Goal: Task Accomplishment & Management: Use online tool/utility

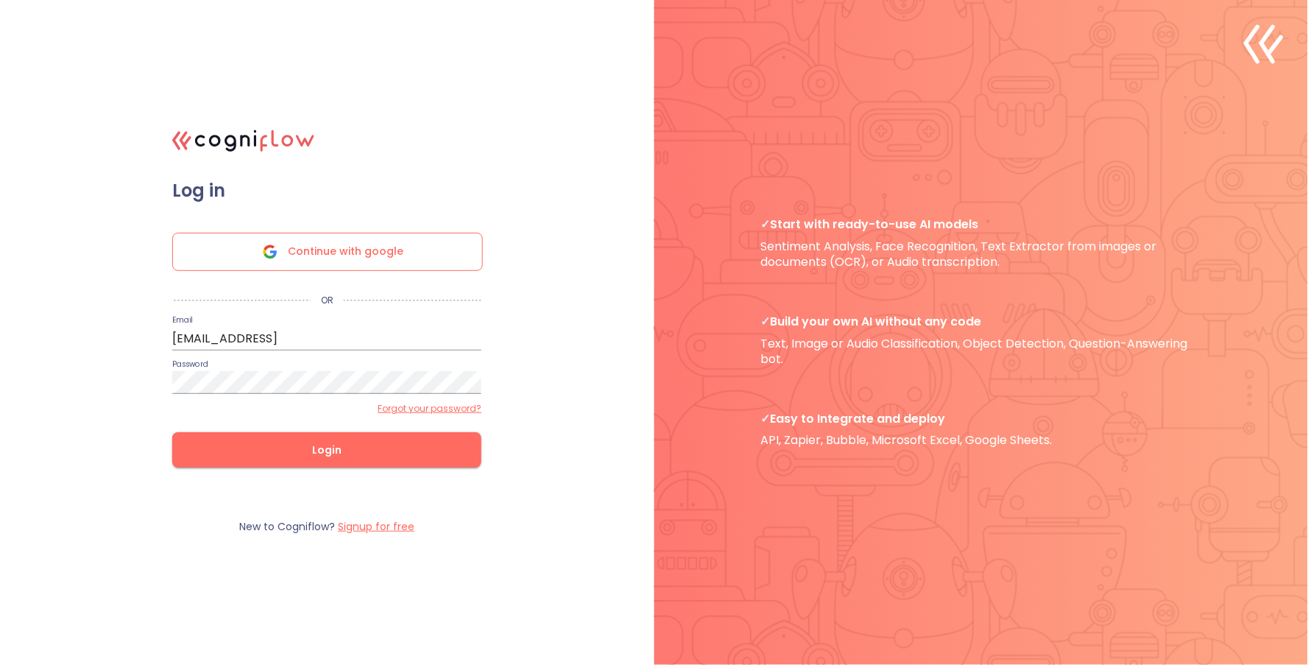
click at [269, 344] on input "[EMAIL_ADDRESS]" at bounding box center [326, 339] width 309 height 24
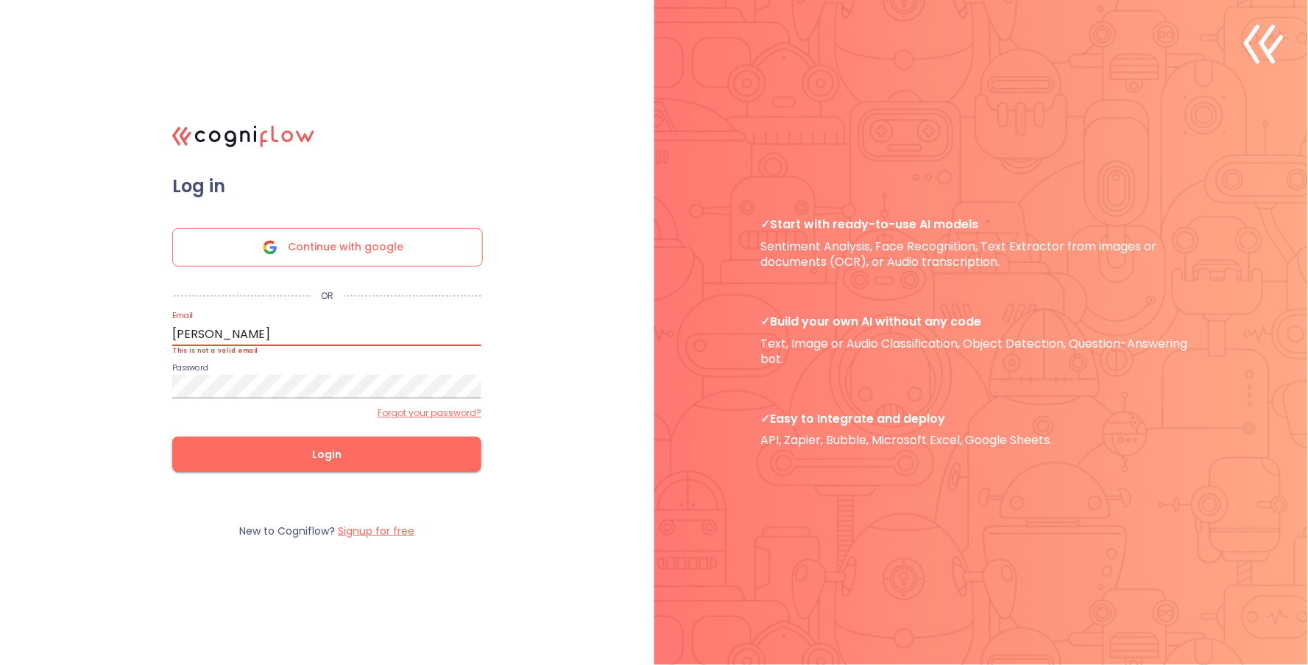
type input "[PERSON_NAME][EMAIL_ADDRESS]"
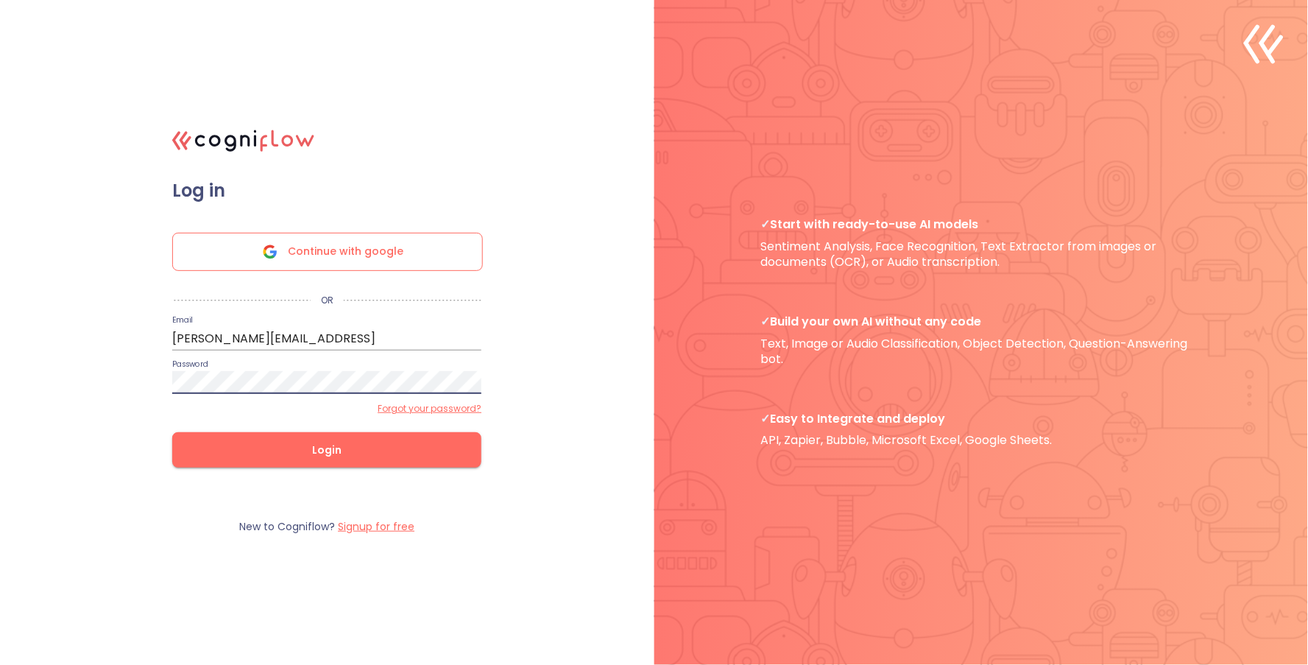
click at [172, 432] on button "Login" at bounding box center [326, 449] width 309 height 35
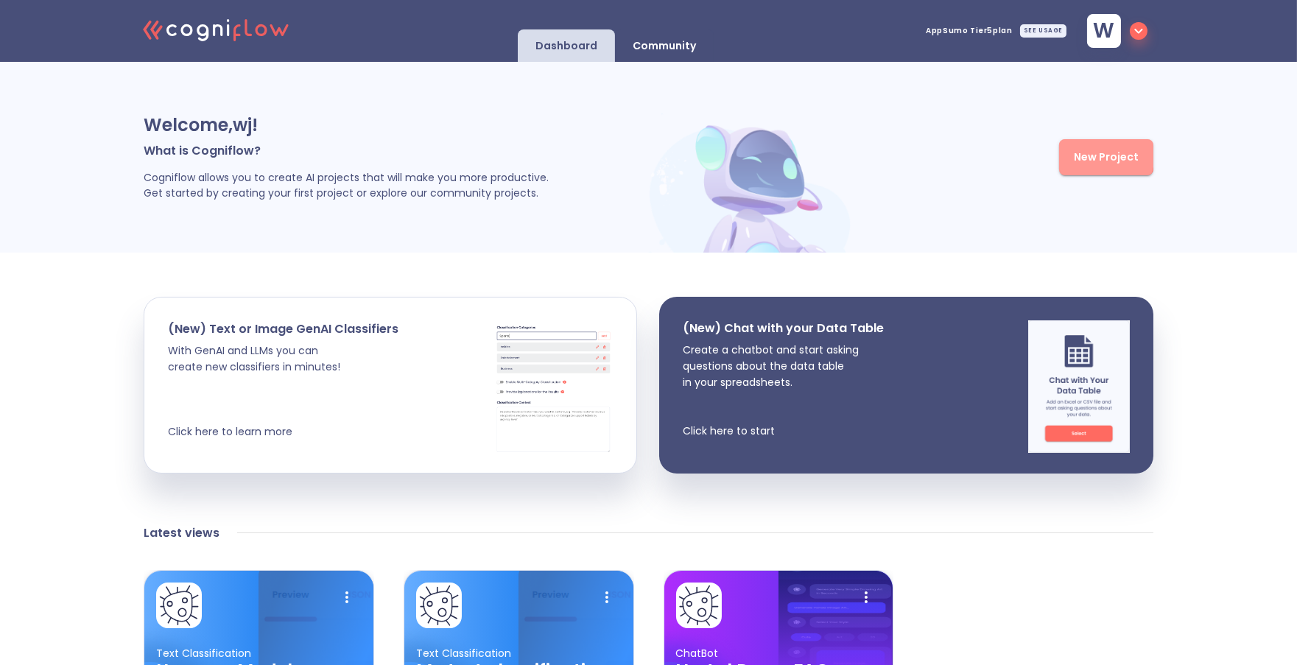
click at [1090, 152] on span "New Project" at bounding box center [1106, 157] width 65 height 18
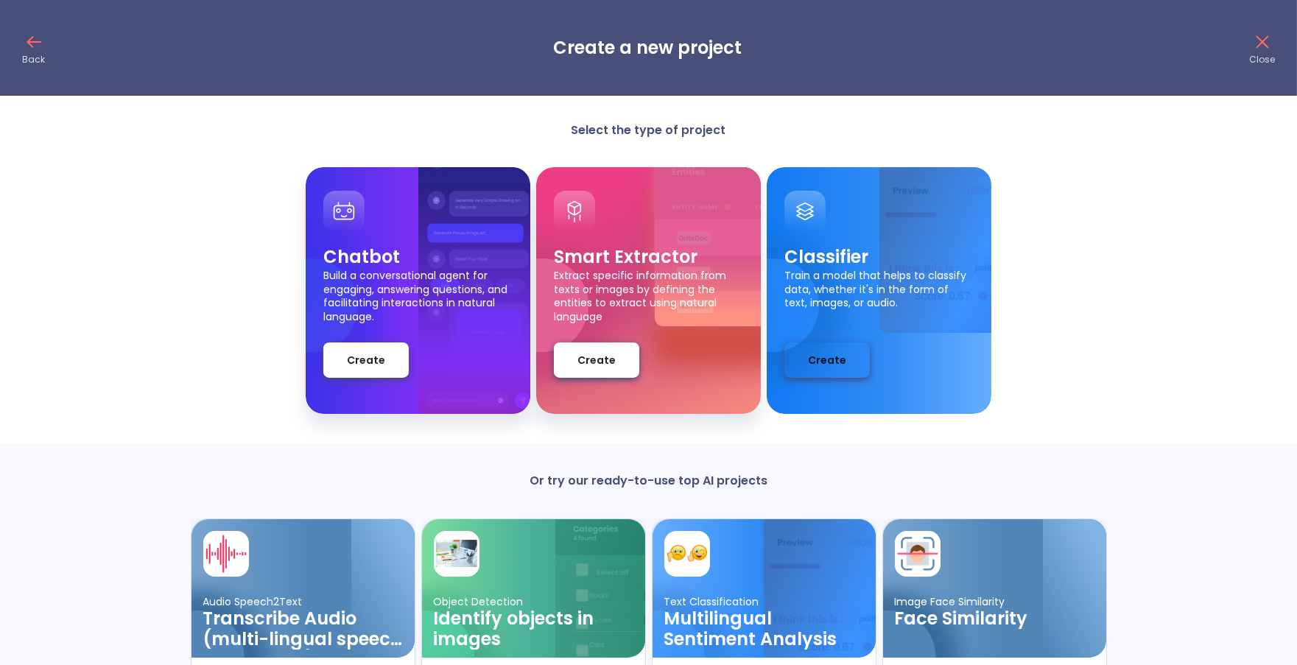
click at [834, 358] on span "Create" at bounding box center [827, 360] width 38 height 18
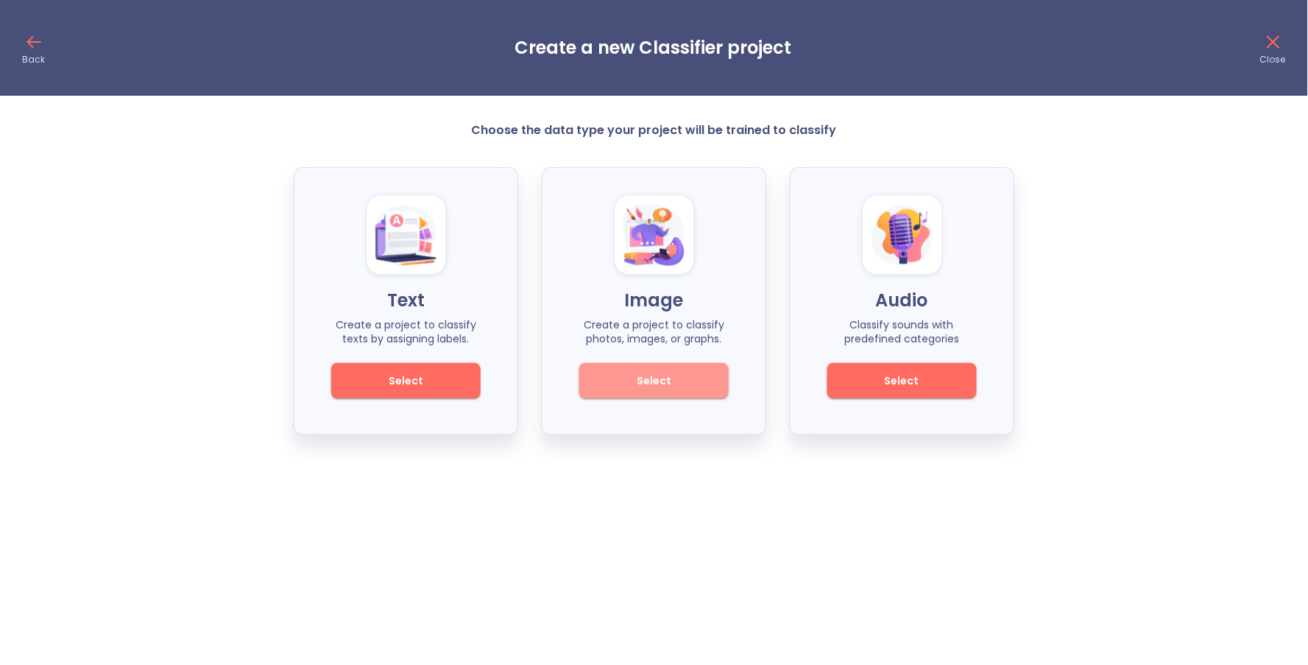
click at [622, 373] on span "Select" at bounding box center [654, 381] width 99 height 18
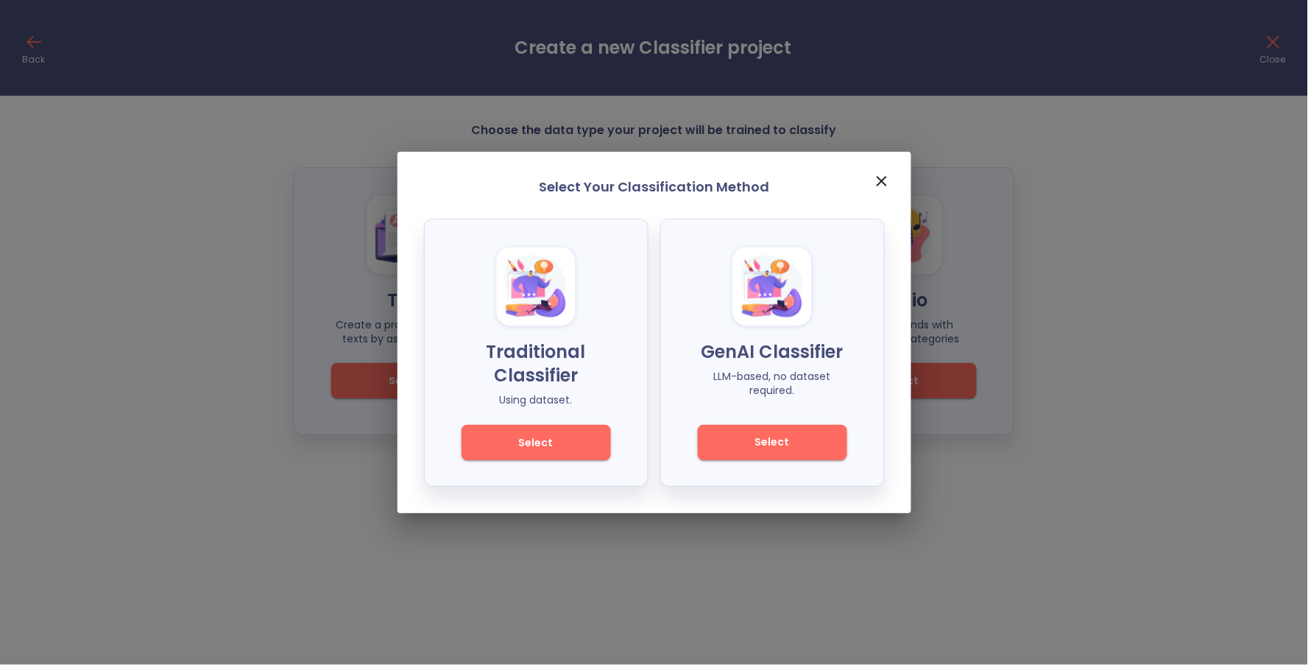
click at [545, 440] on span "Select" at bounding box center [536, 443] width 99 height 18
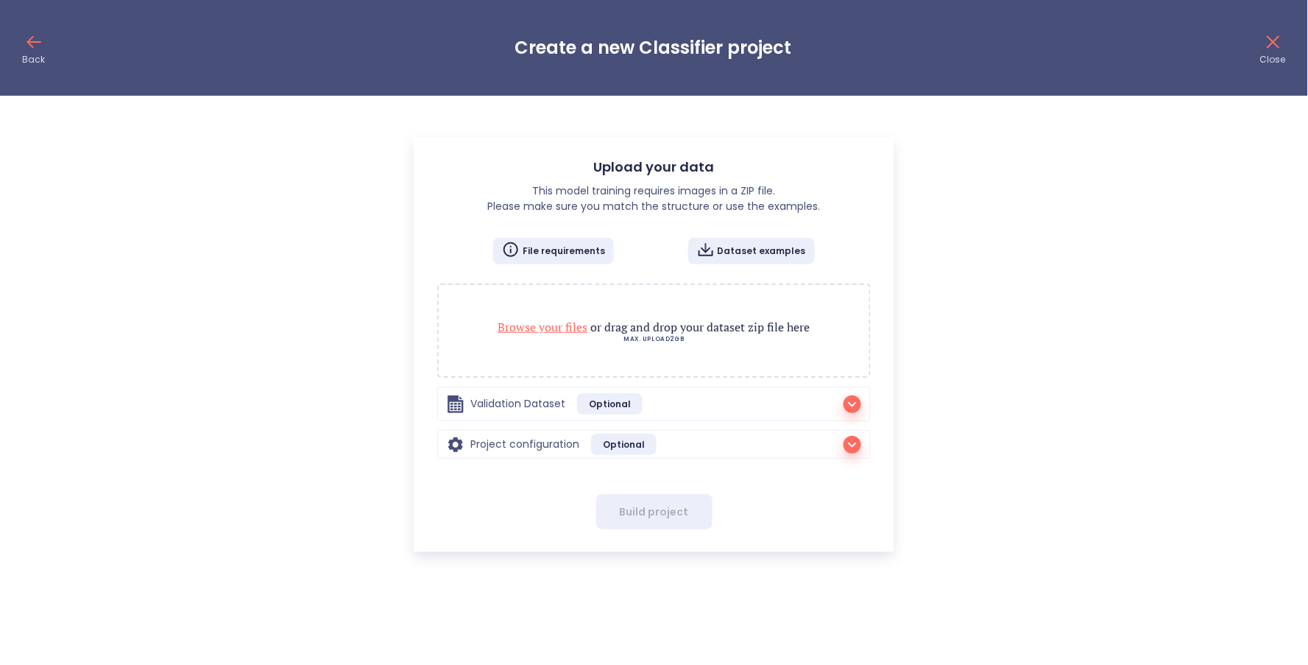
checkbox input "false"
radio input "true"
click at [697, 326] on p "Browse your files or drag and drop your dataset zip file here" at bounding box center [654, 327] width 401 height 18
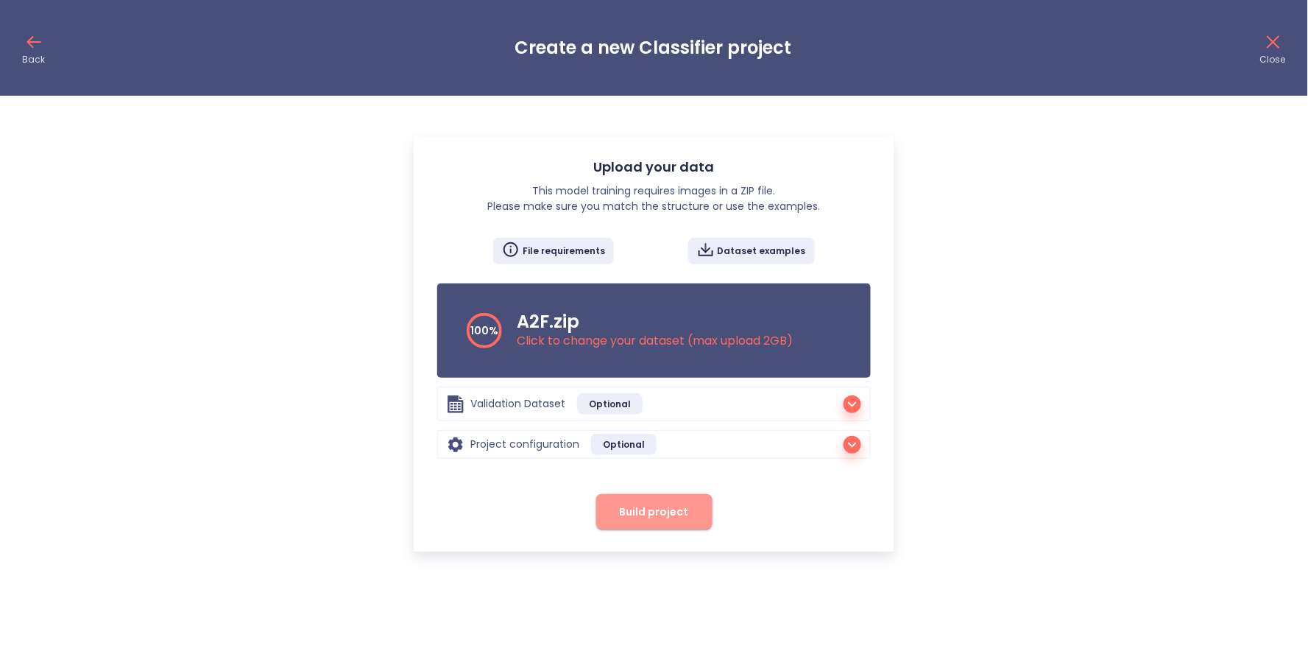
click at [685, 510] on span "Build project" at bounding box center [654, 512] width 69 height 18
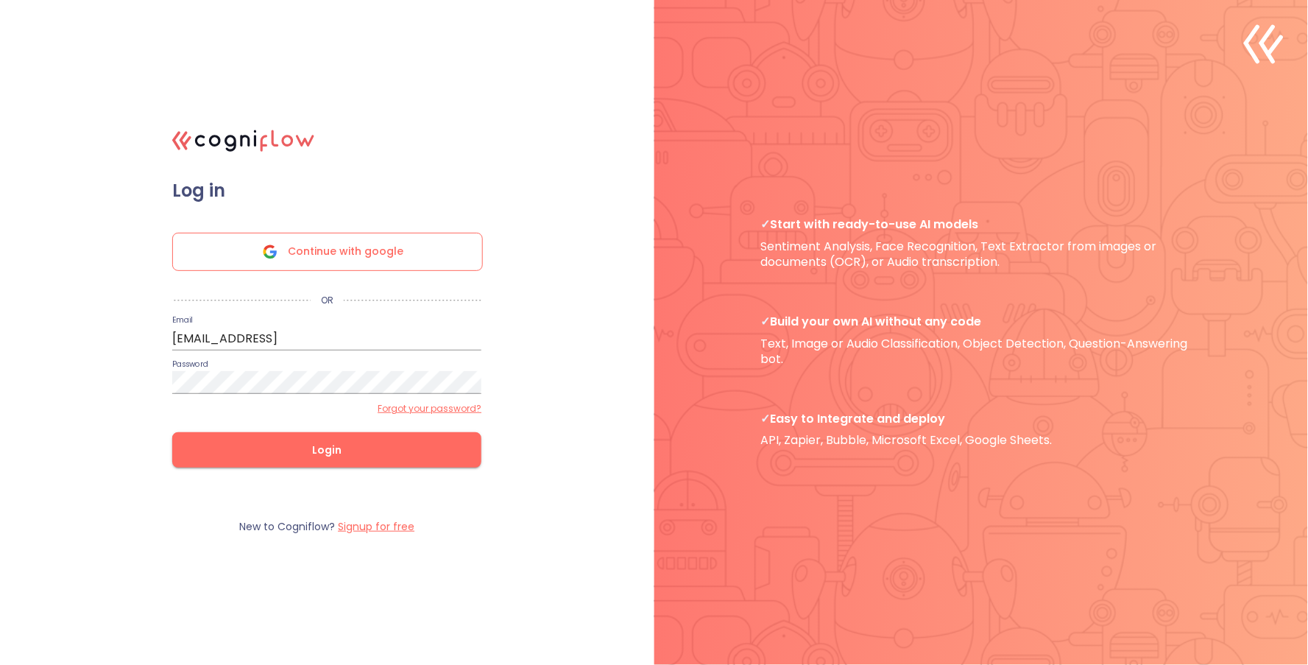
click at [305, 350] on form "Log in Continue with google OR Email info@cogniflow.ai Password Forgot your pas…" at bounding box center [327, 339] width 368 height 318
click at [305, 341] on input "[EMAIL_ADDRESS]" at bounding box center [326, 339] width 309 height 24
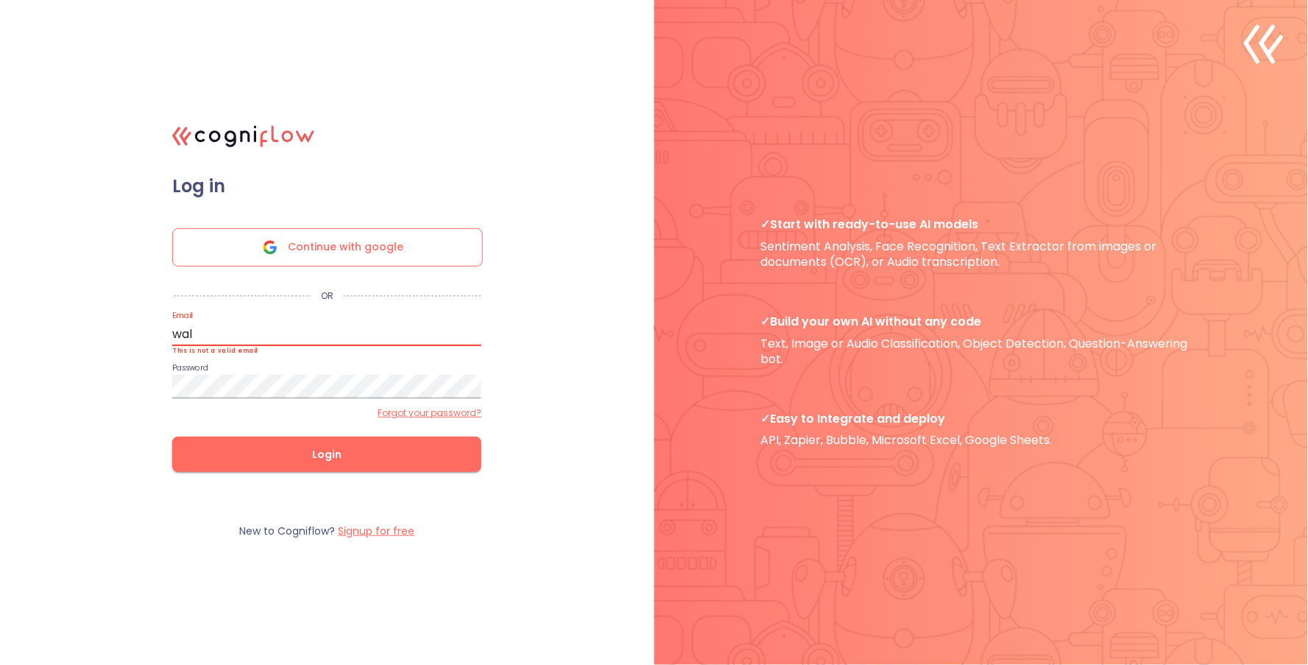
type input "[PERSON_NAME][EMAIL_ADDRESS]"
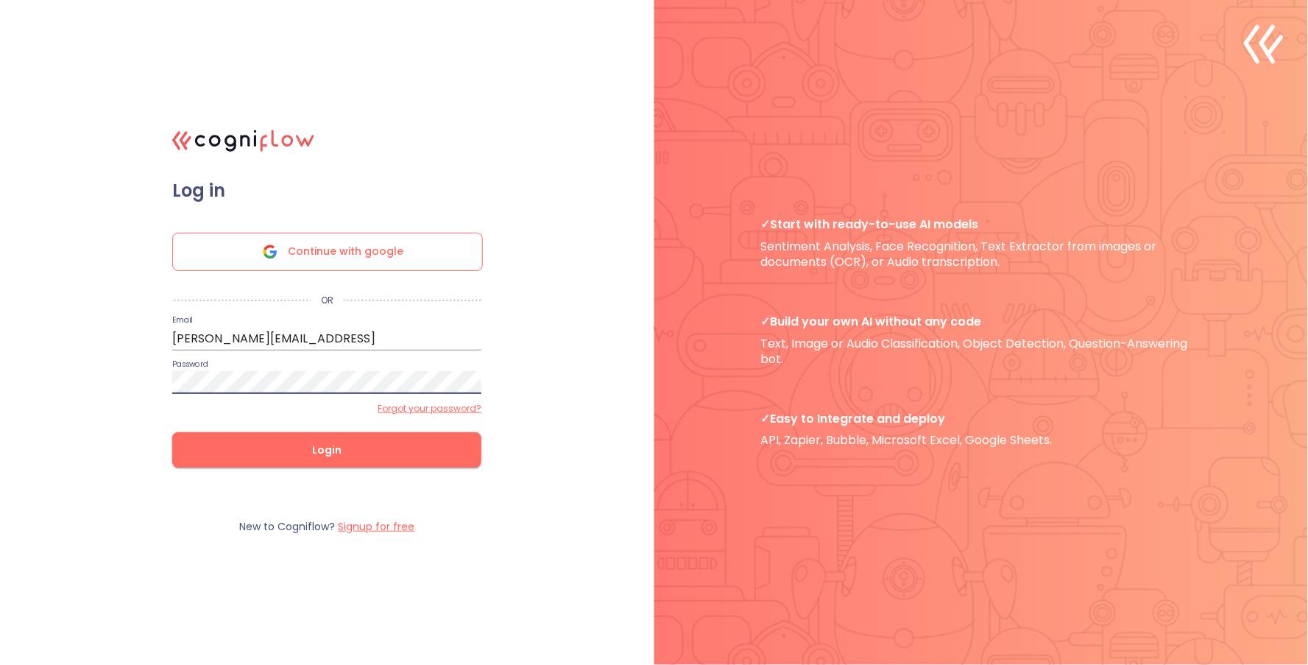
click at [172, 432] on button "Login" at bounding box center [326, 449] width 309 height 35
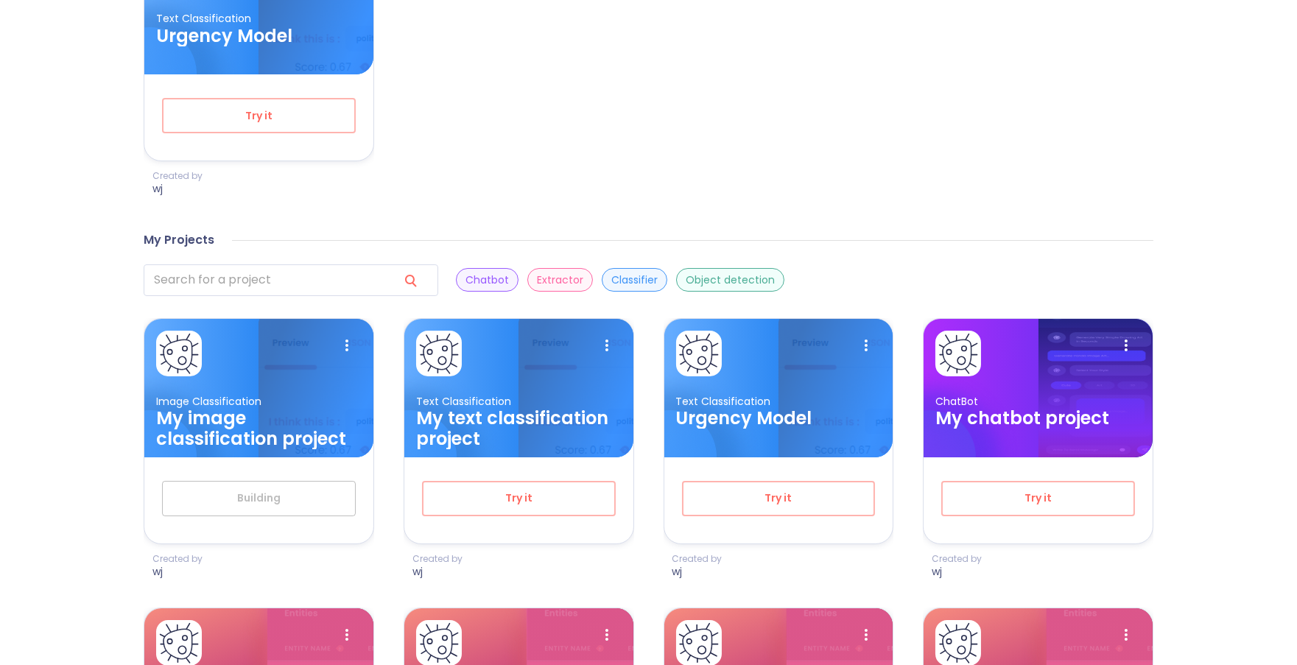
scroll to position [654, 0]
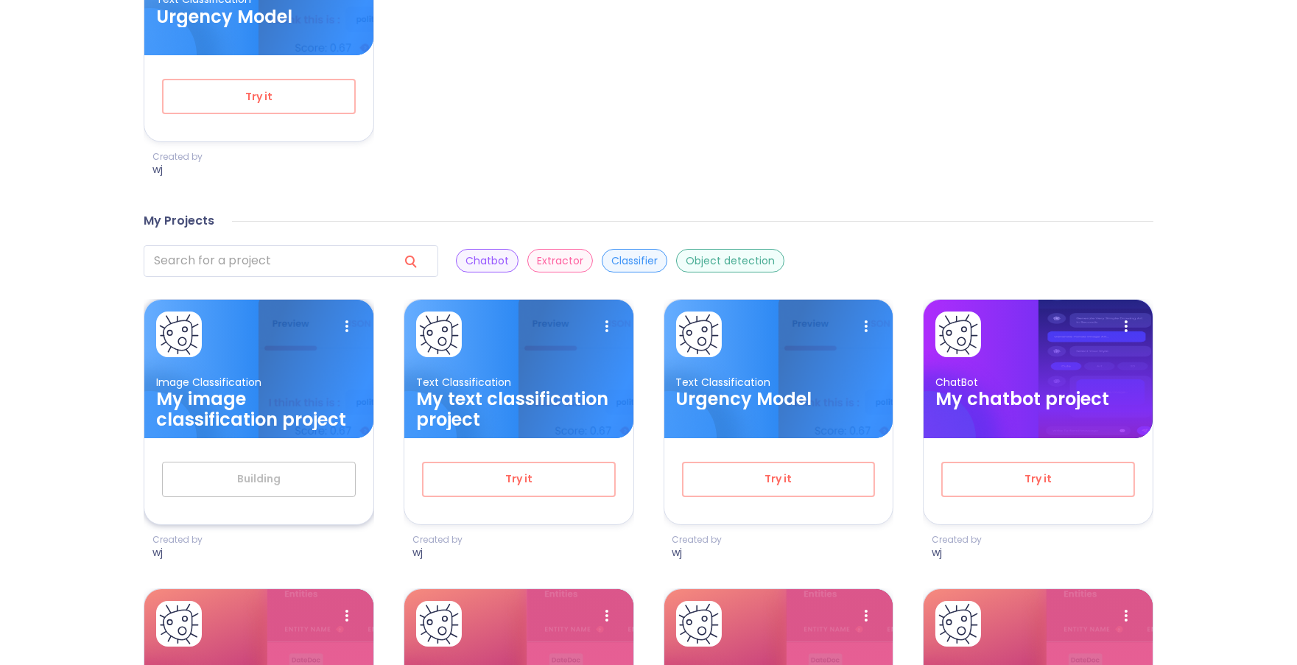
click at [300, 384] on p "Image Classification" at bounding box center [258, 383] width 205 height 14
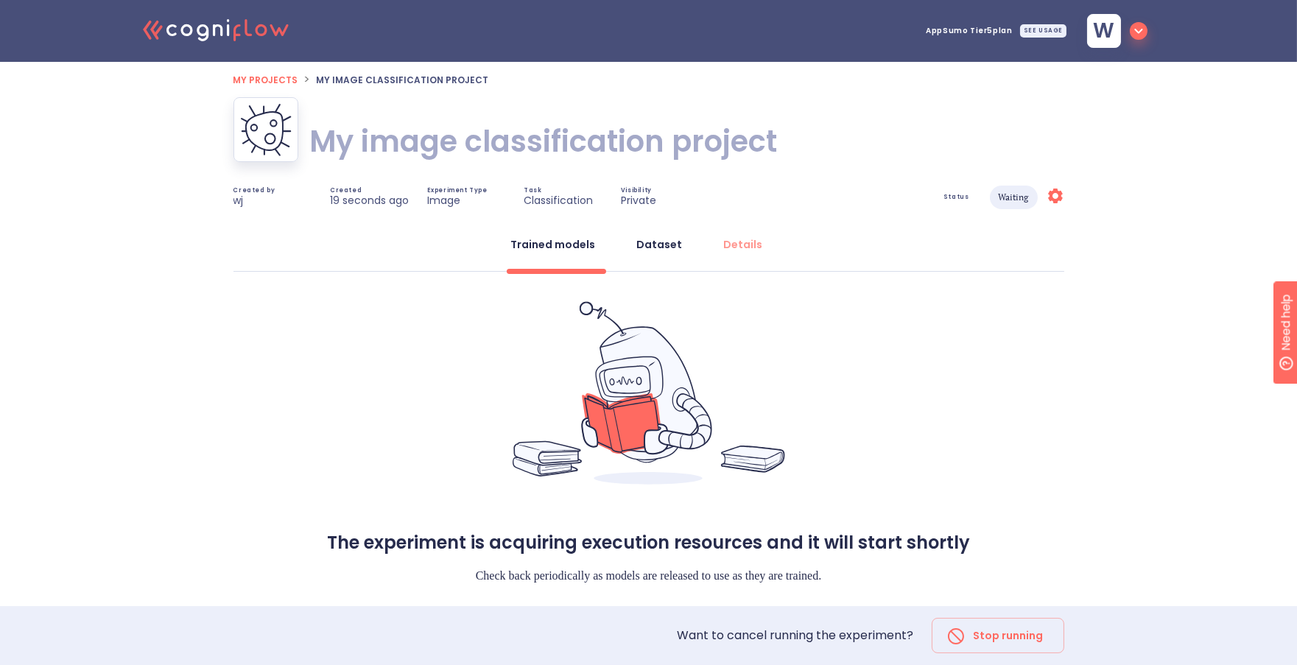
click at [650, 240] on div "Dataset" at bounding box center [660, 244] width 46 height 15
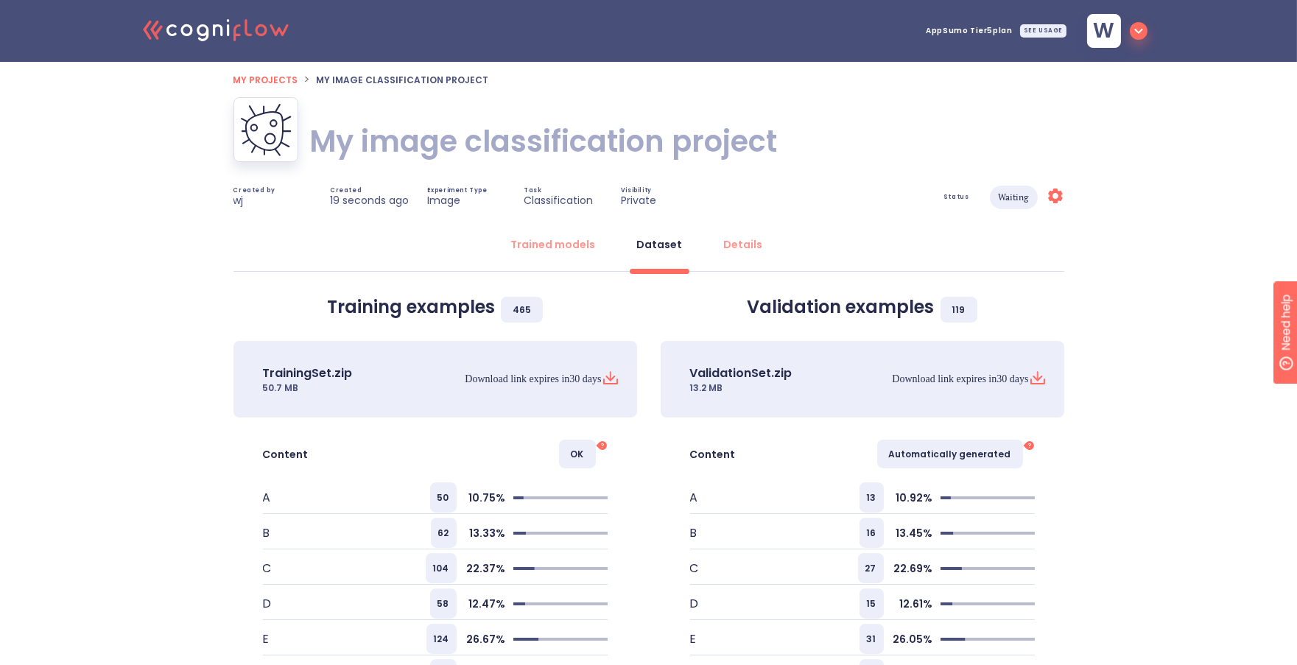
click at [163, 393] on div ".cls-1{fill:#141624;}.cls-2{fill:#eb5e60;}.cls-3{fill:none;stroke:#eb5e60;strok…" at bounding box center [648, 394] width 1297 height 788
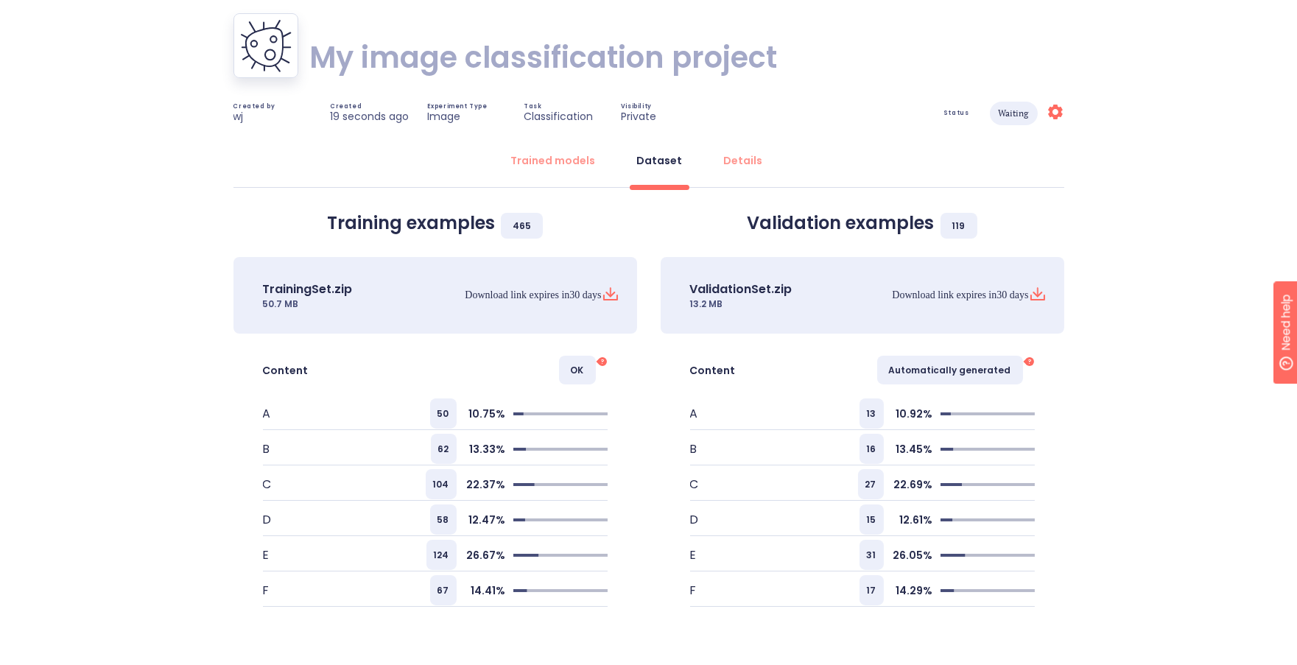
scroll to position [59, 0]
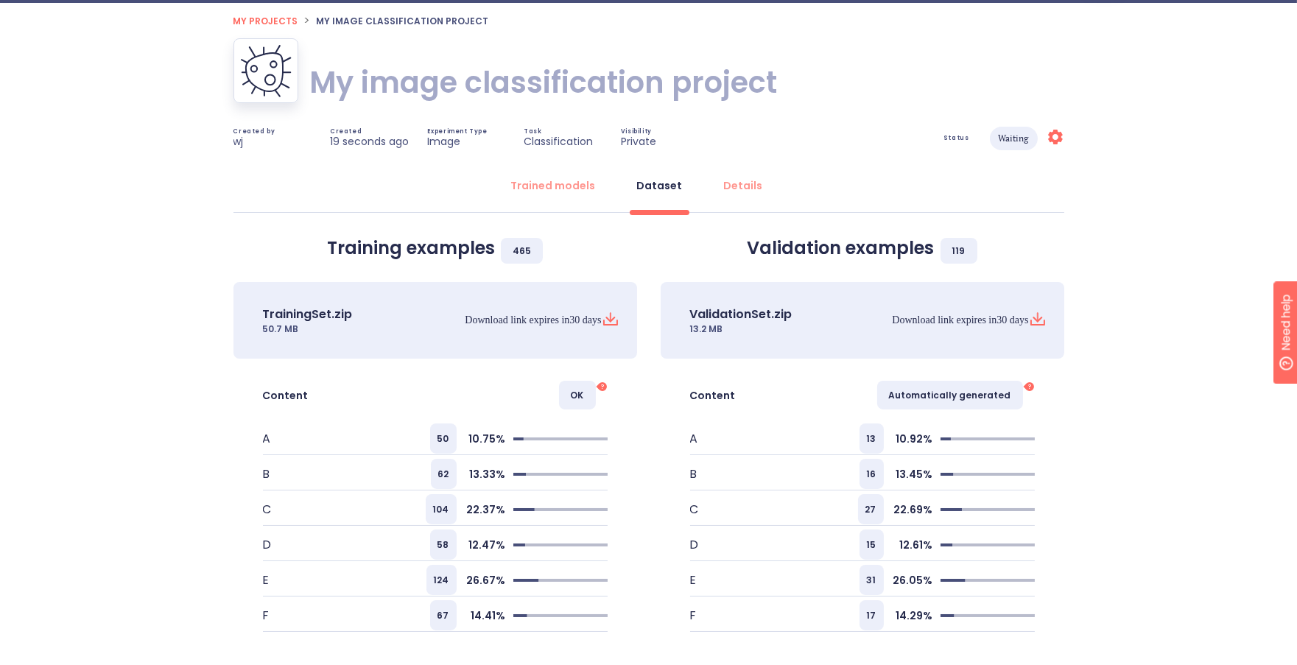
click at [421, 77] on h1 "My image classification project" at bounding box center [544, 82] width 468 height 41
click at [443, 91] on h1 "My image classification project" at bounding box center [544, 82] width 468 height 41
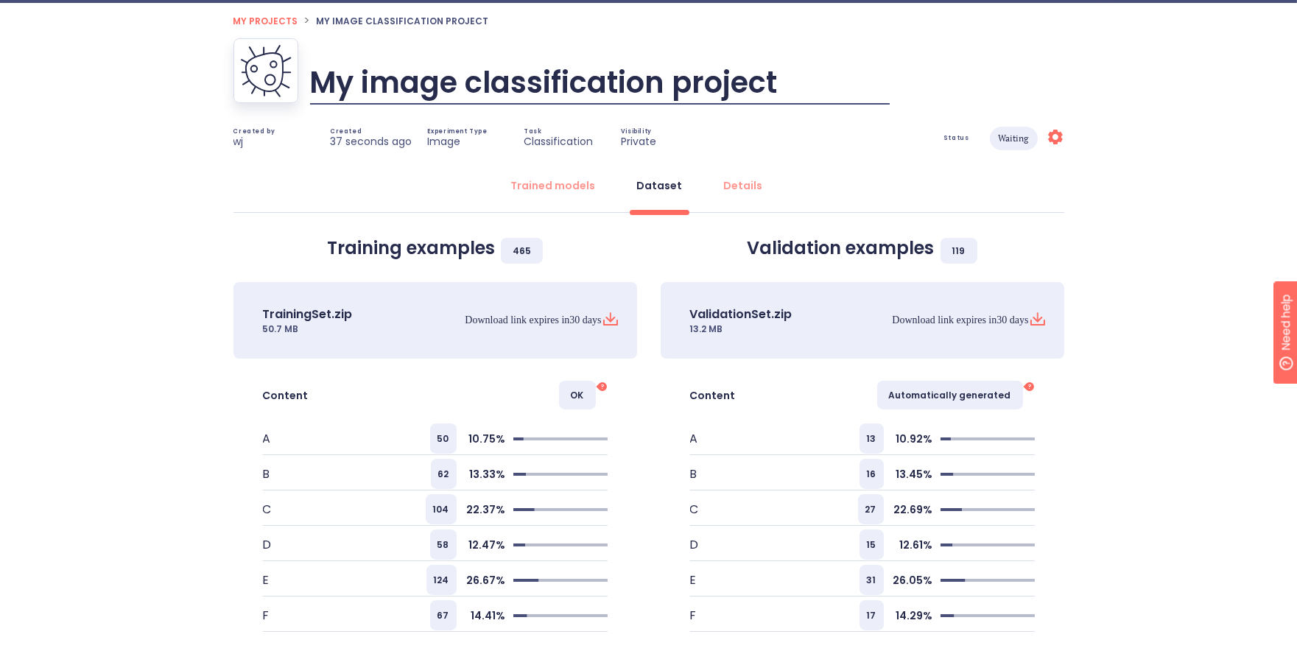
paste input "American Sign Language Alphabet (Static)"
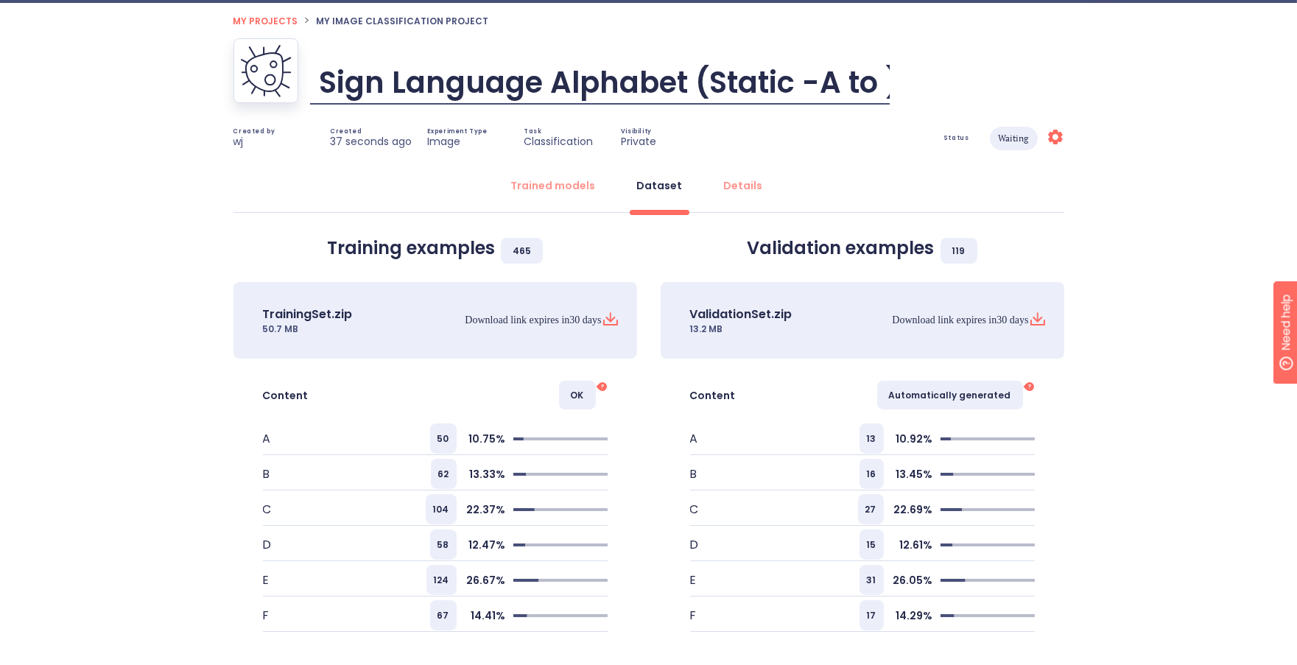
type input "American Sign Language Alphabet (Static -A to F)"
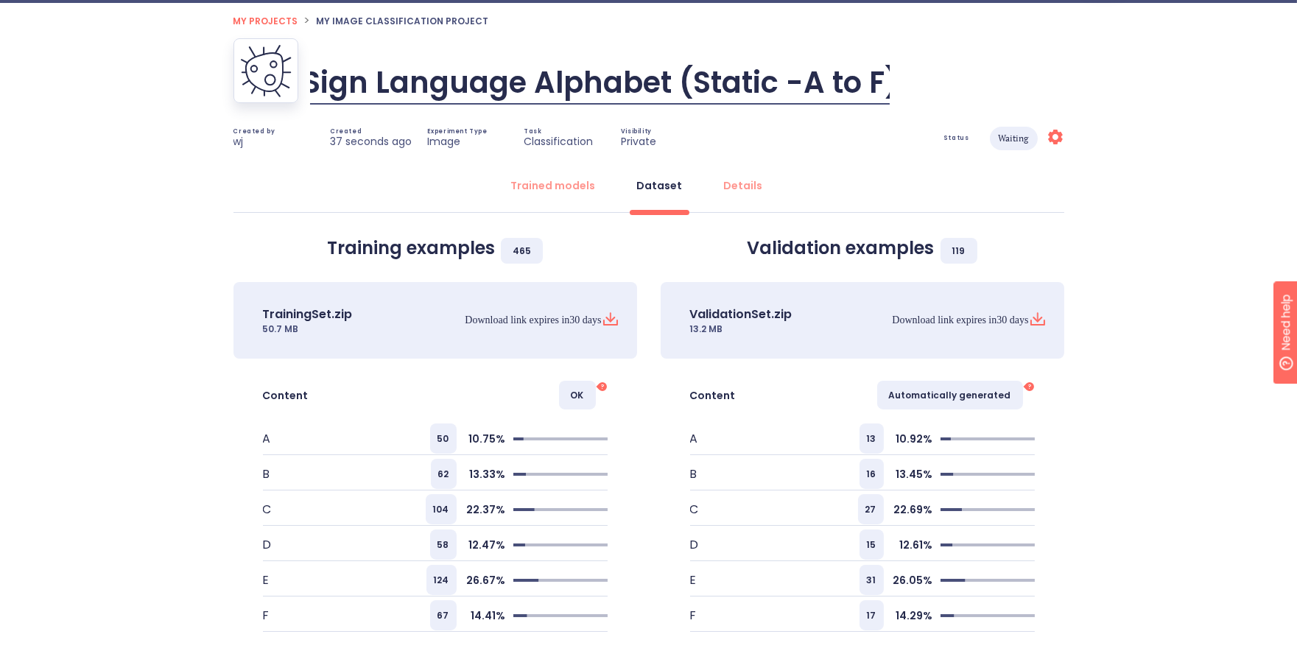
scroll to position [0, 175]
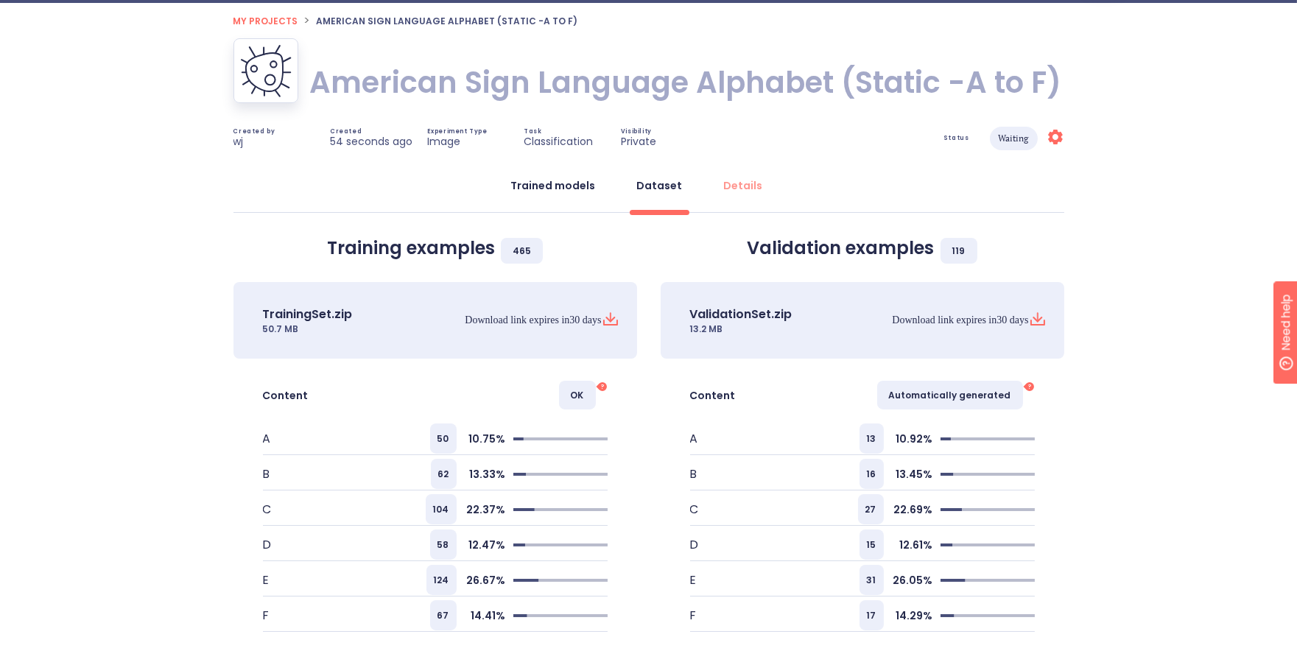
click at [567, 186] on div "Trained models" at bounding box center [553, 185] width 85 height 15
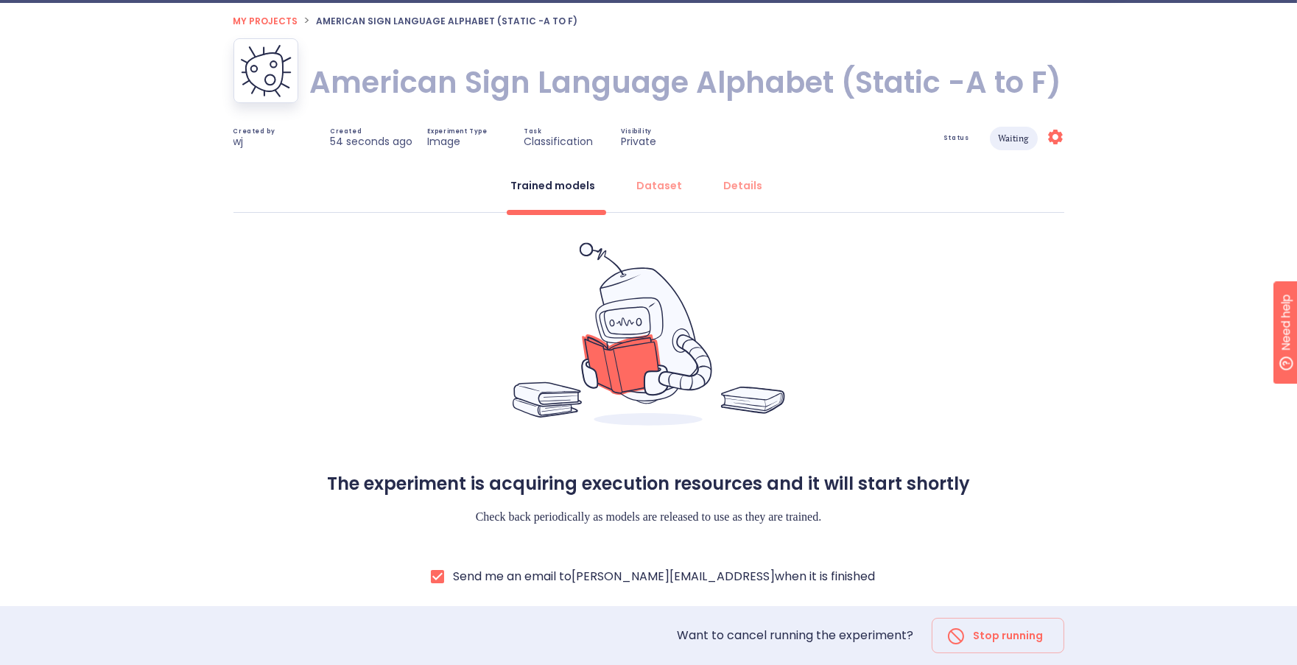
scroll to position [61, 0]
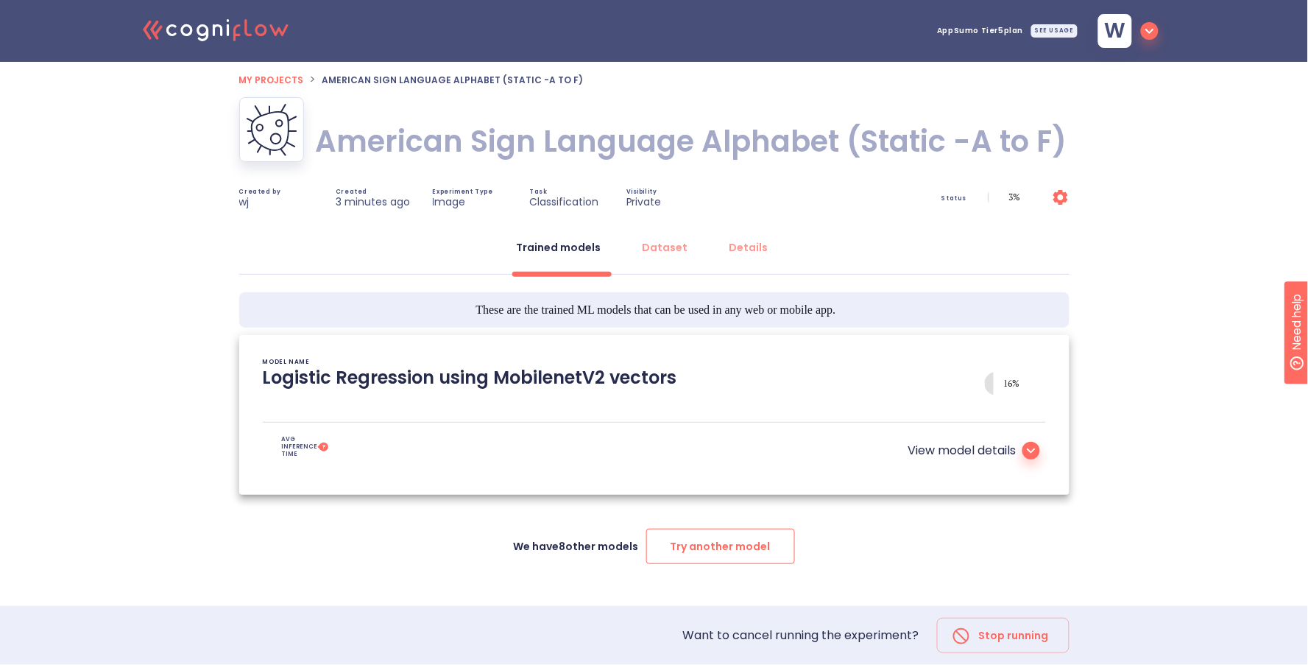
click at [741, 540] on span "Try another model" at bounding box center [721, 547] width 100 height 18
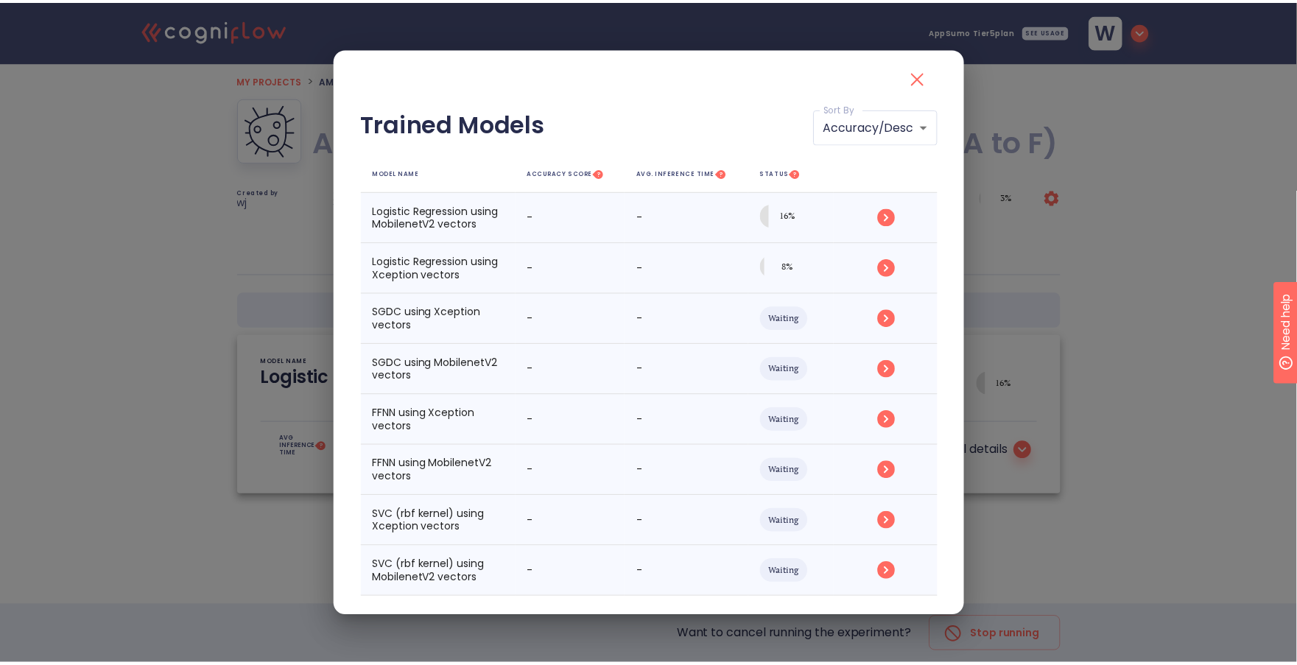
scroll to position [16, 0]
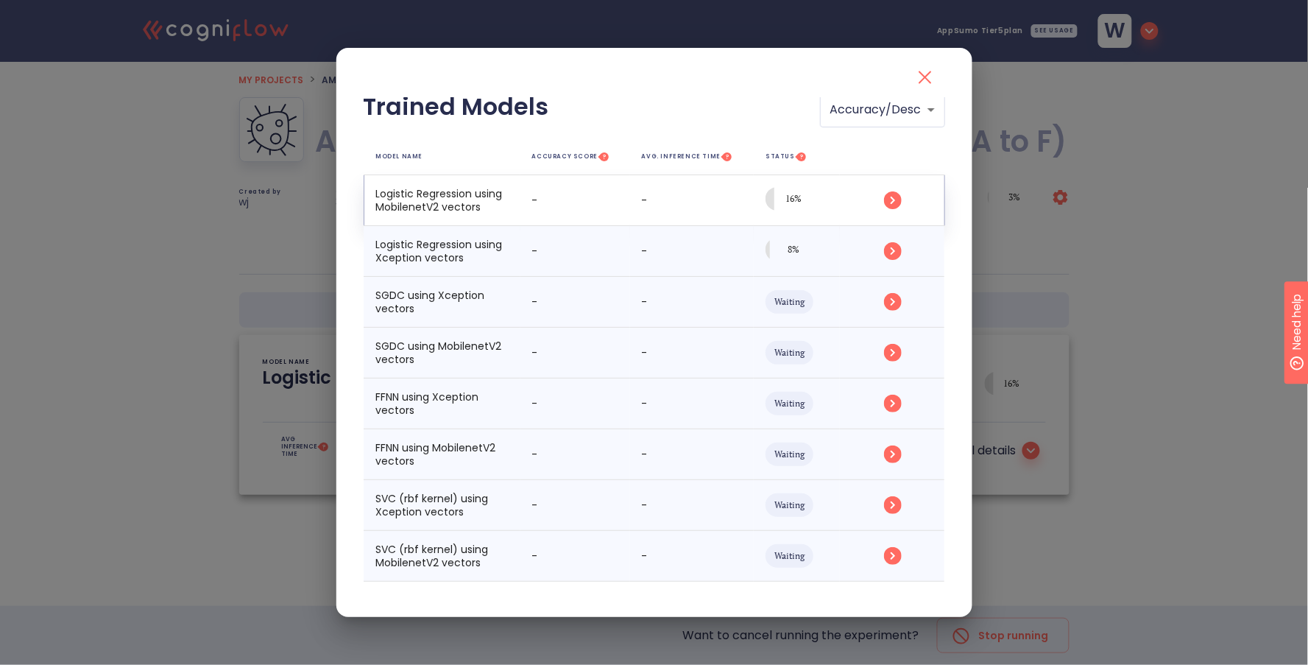
click at [412, 206] on th "Logistic Regression using MobilenetV2 vectors" at bounding box center [442, 200] width 157 height 51
click at [884, 202] on circle "simple table" at bounding box center [893, 200] width 18 height 18
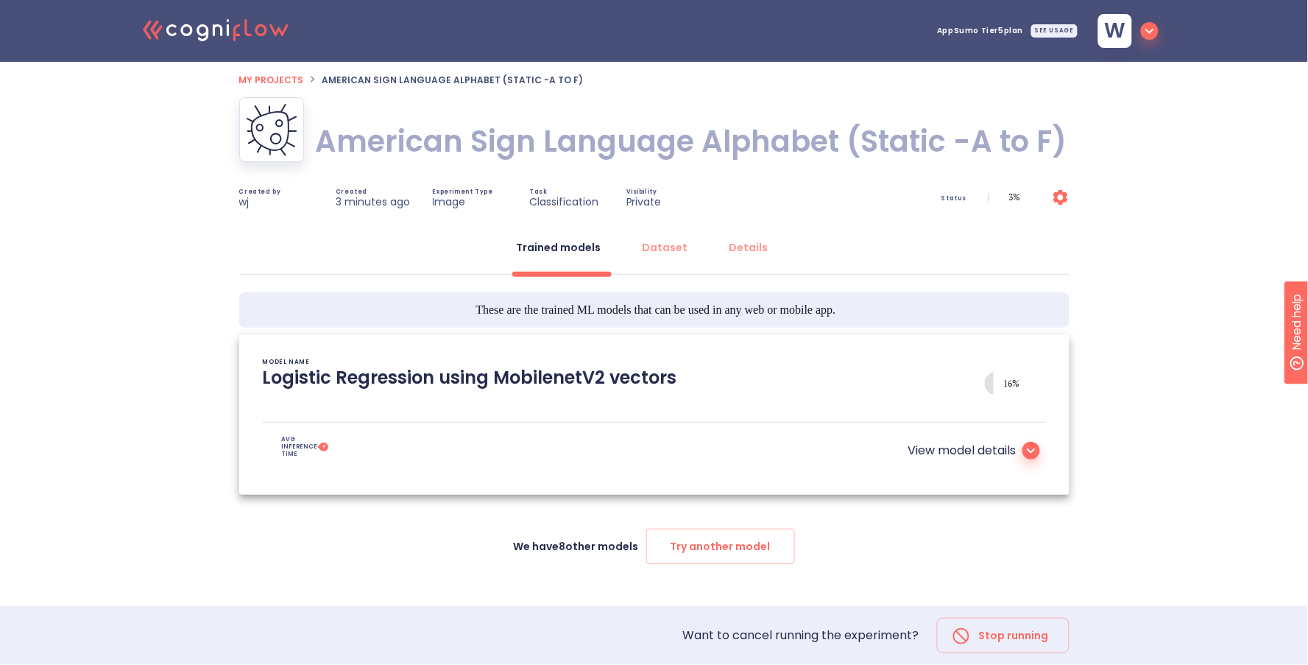
click at [1035, 448] on icon at bounding box center [1032, 451] width 18 height 18
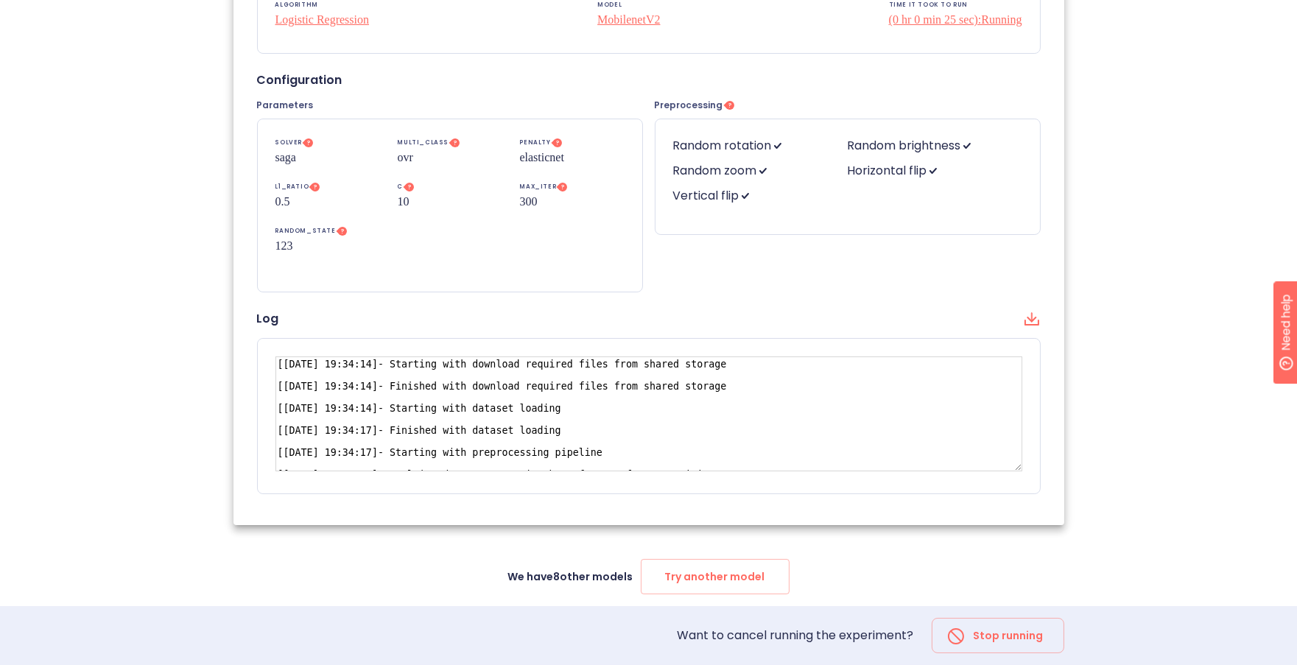
scroll to position [11, 0]
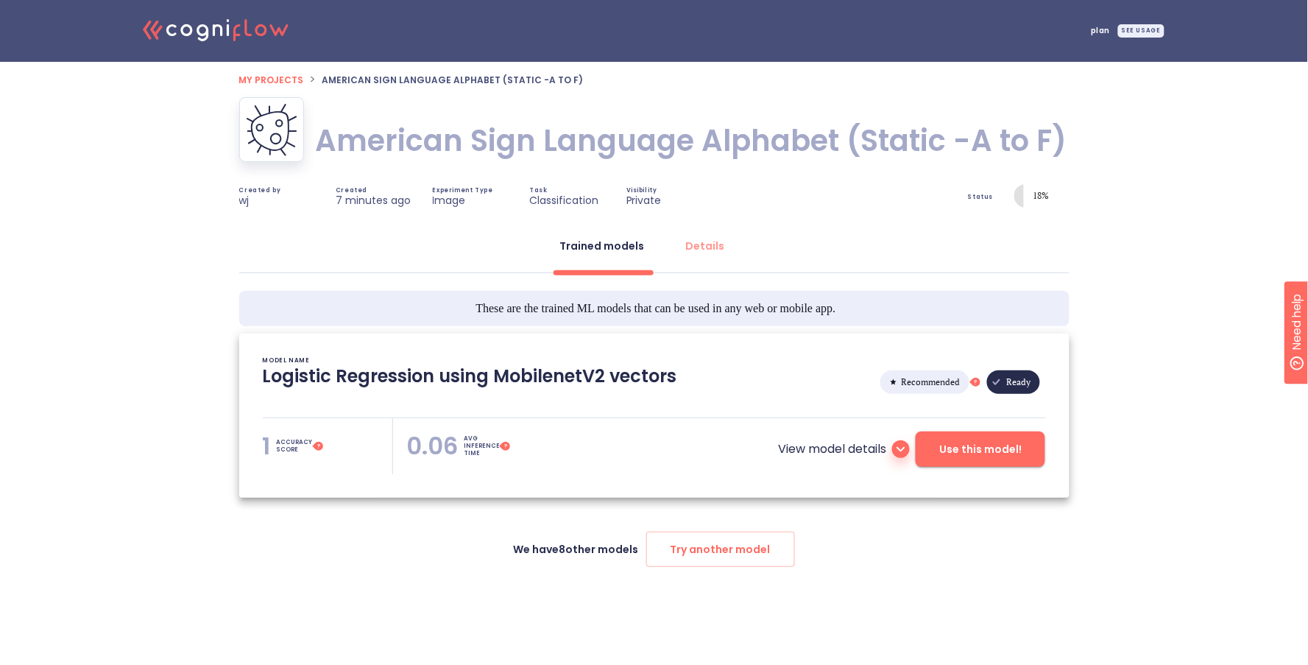
type textarea "[[DATE] 19:34:14]- Starting with download required files from shared storage [[…"
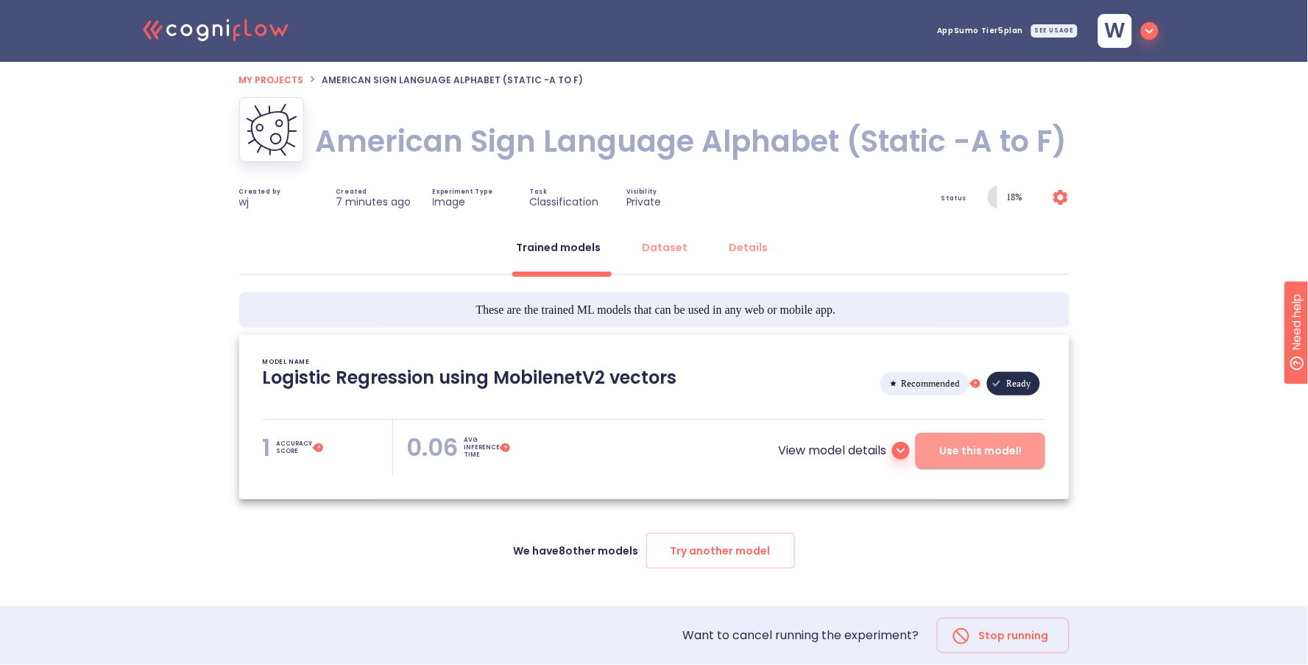
click at [962, 452] on span "Use this model!" at bounding box center [981, 451] width 82 height 18
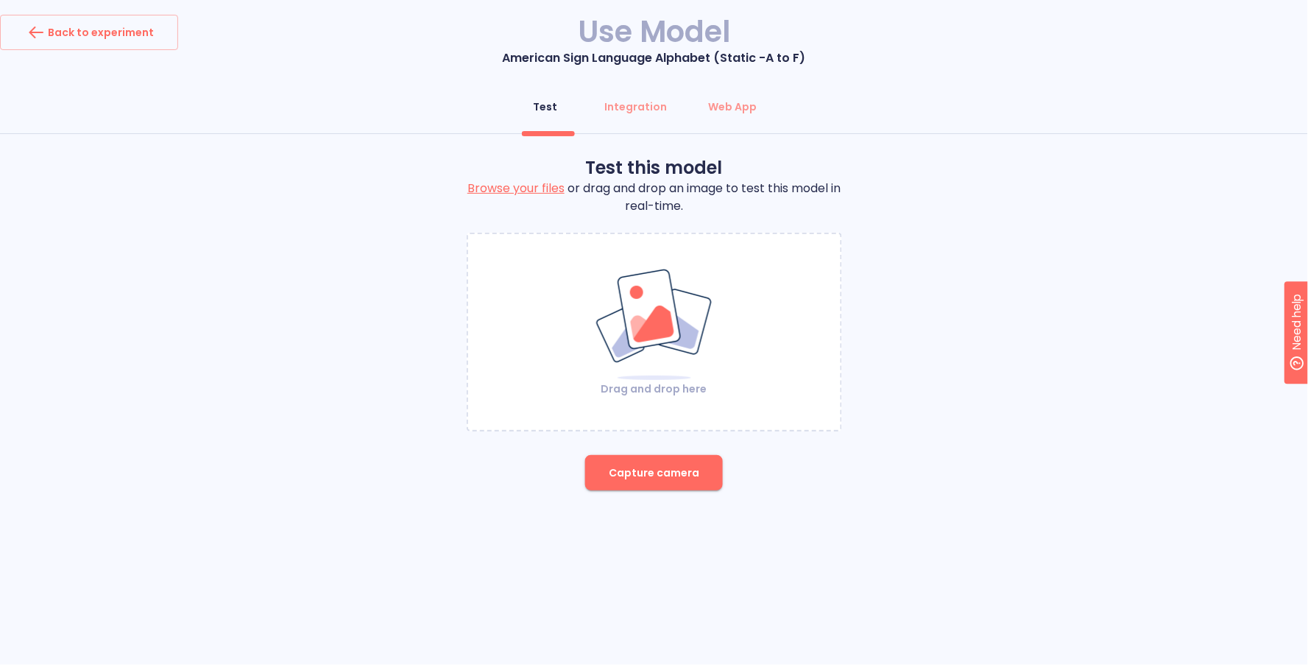
click at [627, 326] on img at bounding box center [654, 324] width 119 height 113
click at [660, 481] on button "Capture camera" at bounding box center [654, 472] width 138 height 35
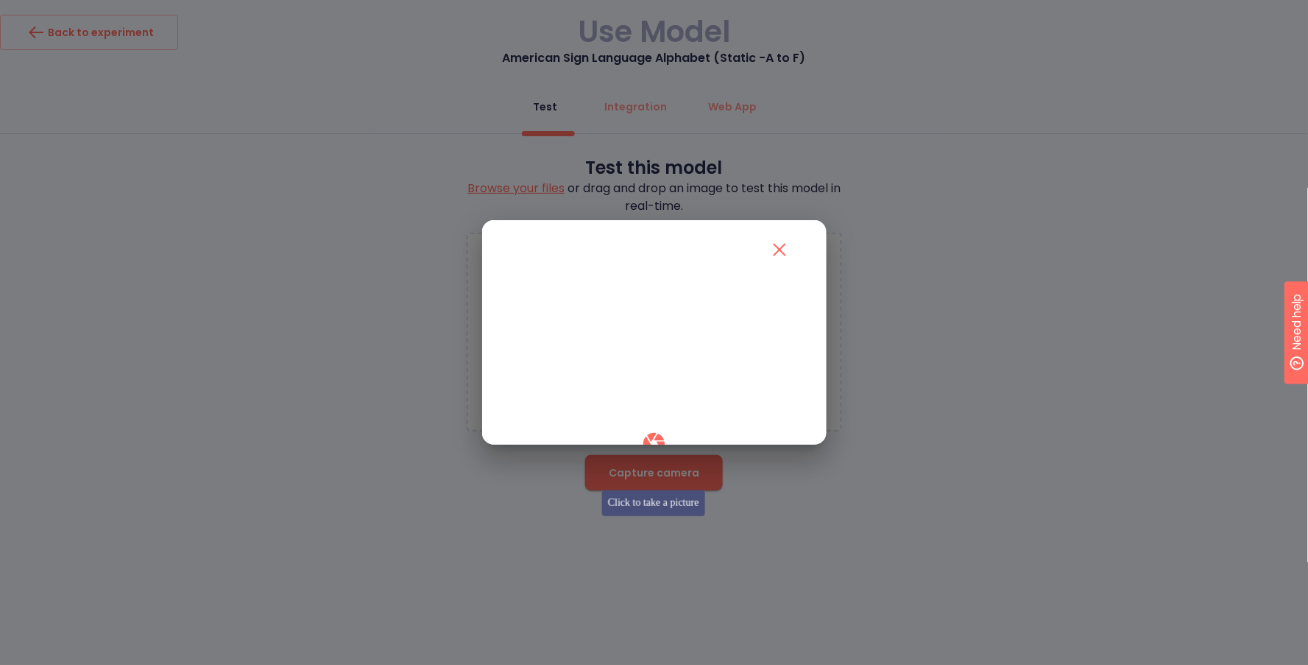
click at [649, 446] on icon "button" at bounding box center [654, 444] width 26 height 26
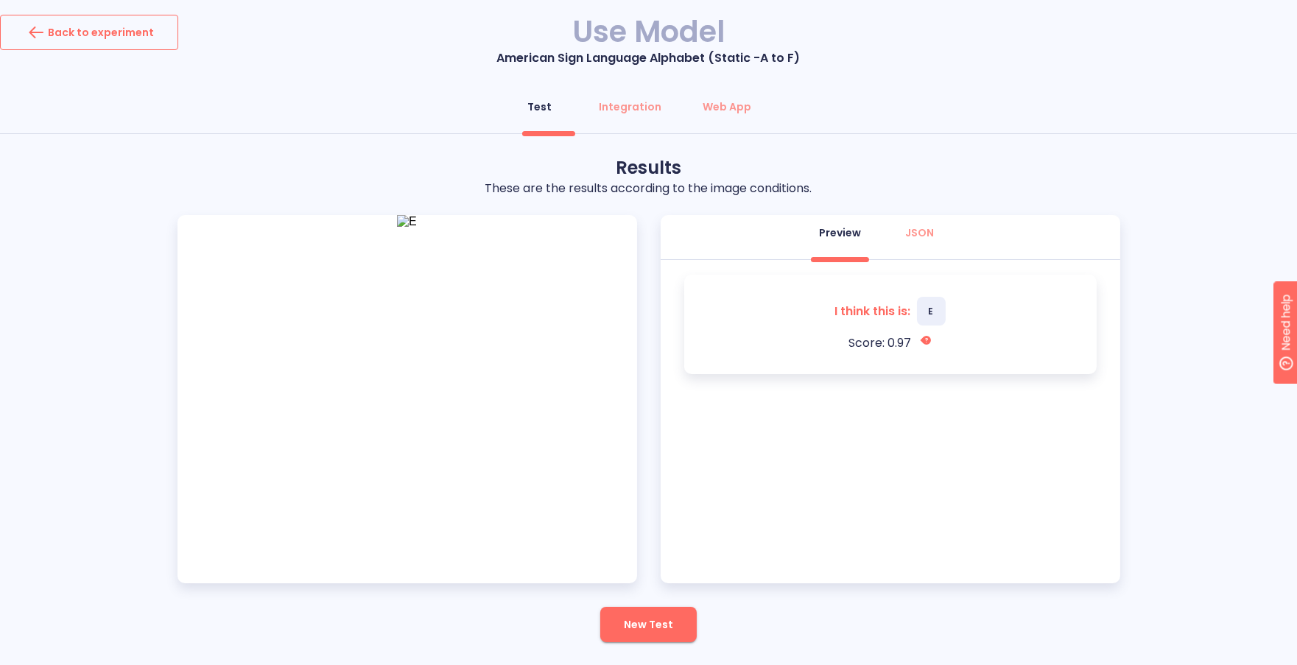
click at [133, 41] on div "Back to experiment" at bounding box center [89, 33] width 130 height 24
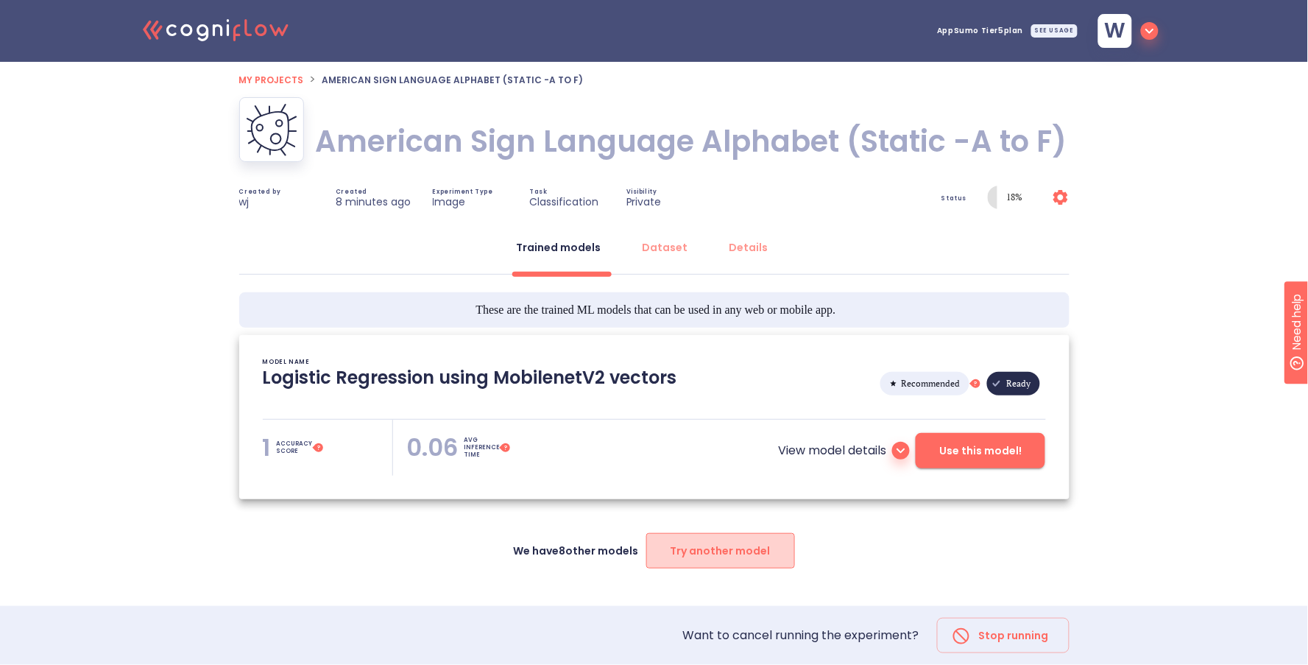
click at [744, 552] on span "Try another model" at bounding box center [721, 551] width 100 height 18
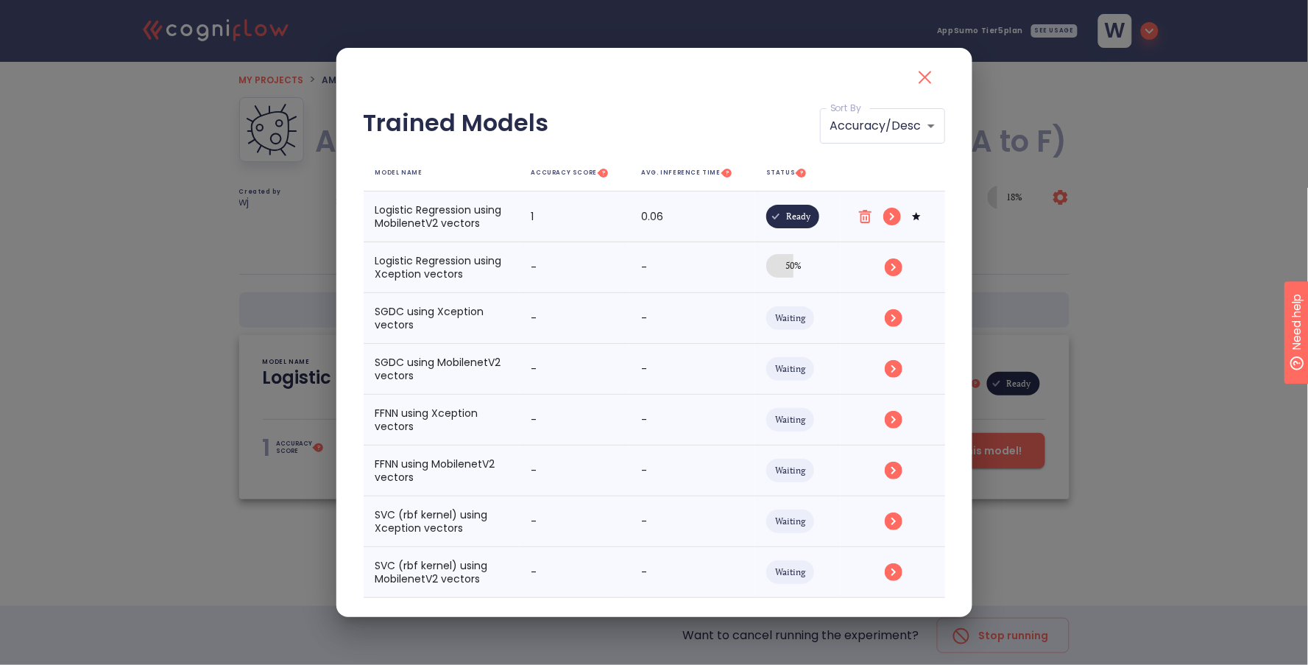
click at [922, 81] on icon "close" at bounding box center [925, 77] width 13 height 13
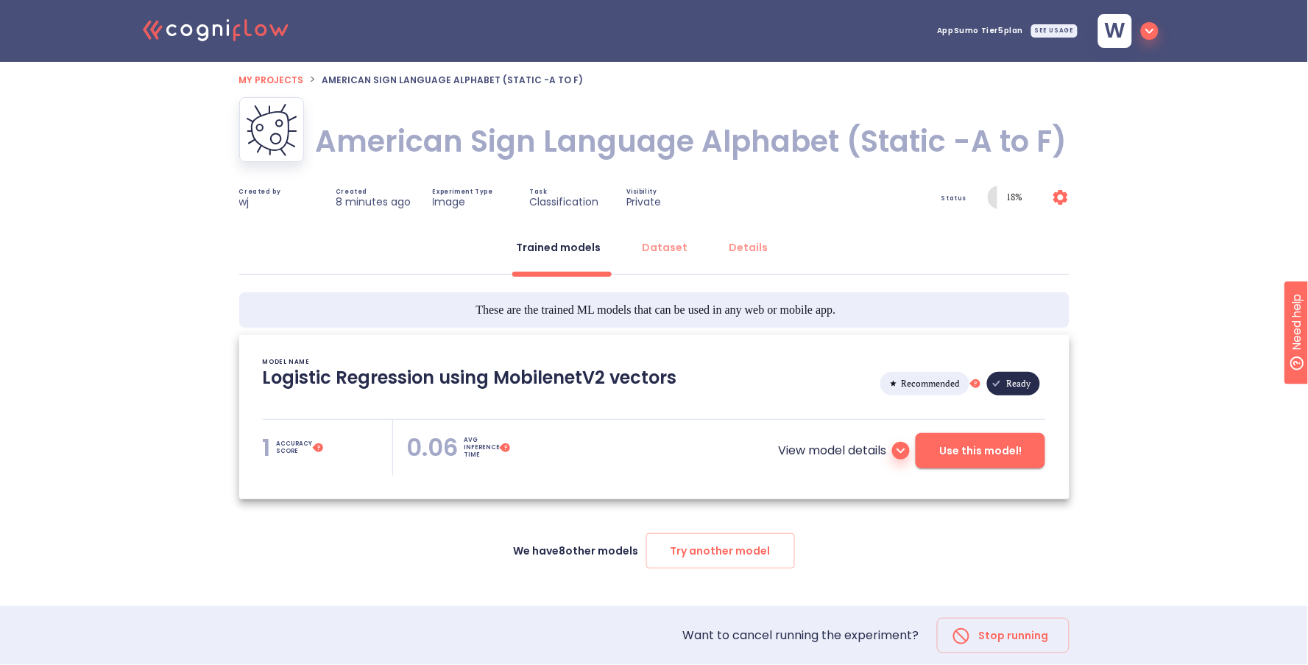
click at [976, 452] on span "Use this model!" at bounding box center [981, 451] width 82 height 18
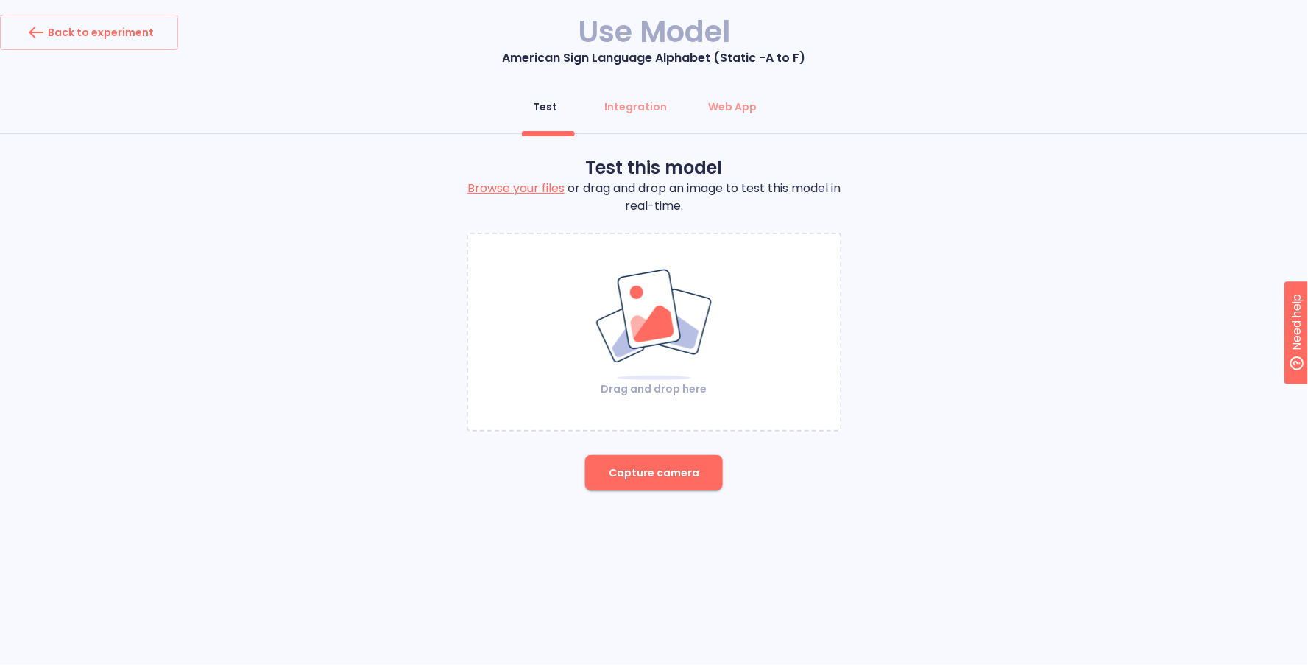
click at [655, 378] on img at bounding box center [654, 324] width 119 height 113
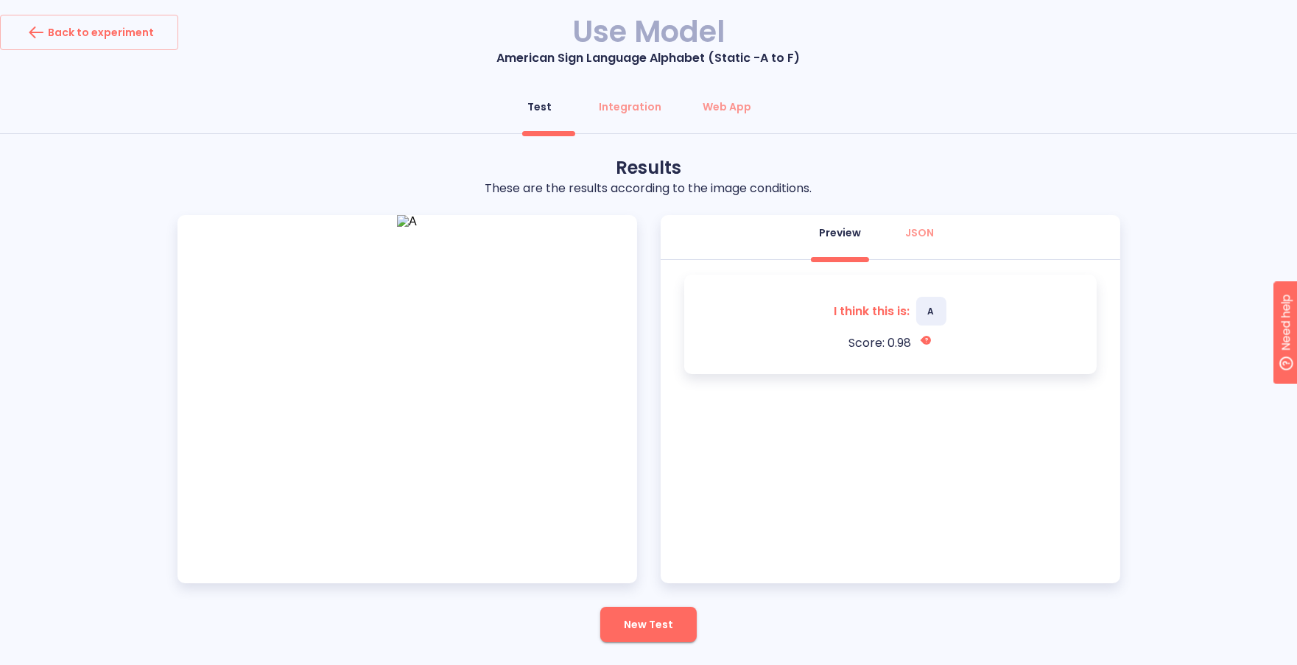
click at [1172, 333] on div "Test this model Browse your files or drag and drop an image to test this model …" at bounding box center [648, 405] width 1297 height 498
click at [654, 627] on span "New Test" at bounding box center [648, 625] width 49 height 18
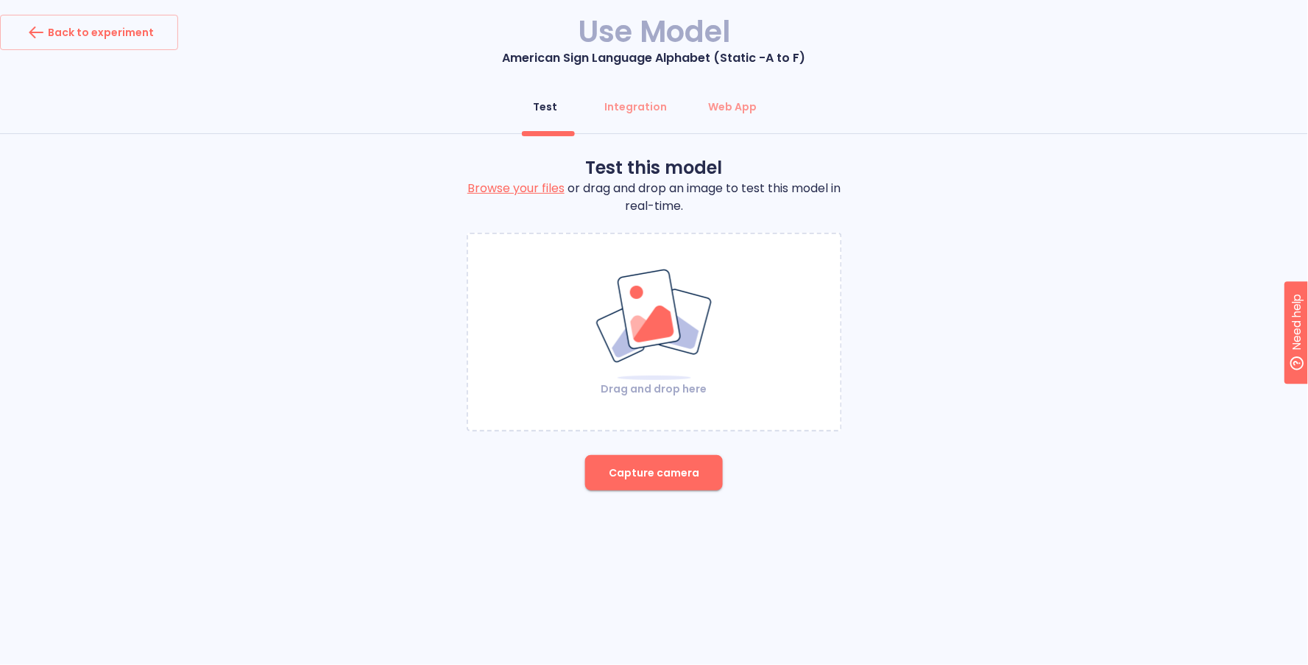
click at [685, 319] on img at bounding box center [654, 324] width 119 height 113
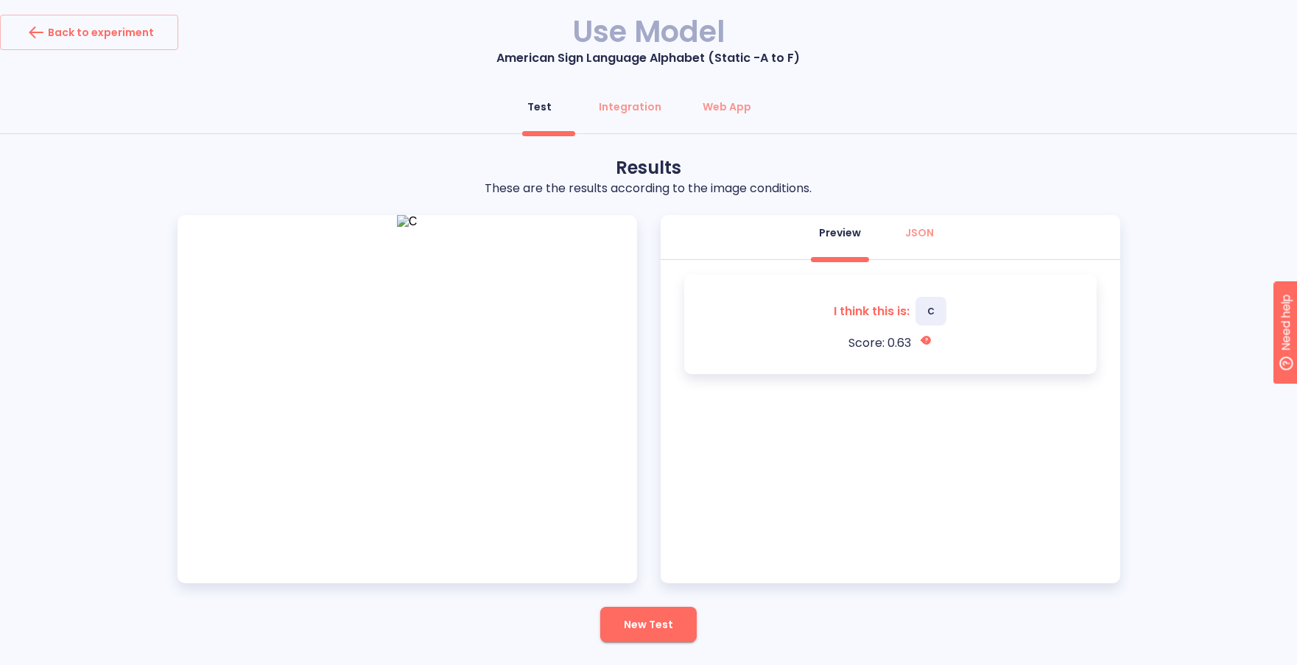
click at [1042, 116] on div "Test Integration Web App" at bounding box center [648, 111] width 1297 height 44
click at [984, 119] on div "Test Integration Web App" at bounding box center [648, 111] width 1297 height 44
